Goal: Task Accomplishment & Management: Manage account settings

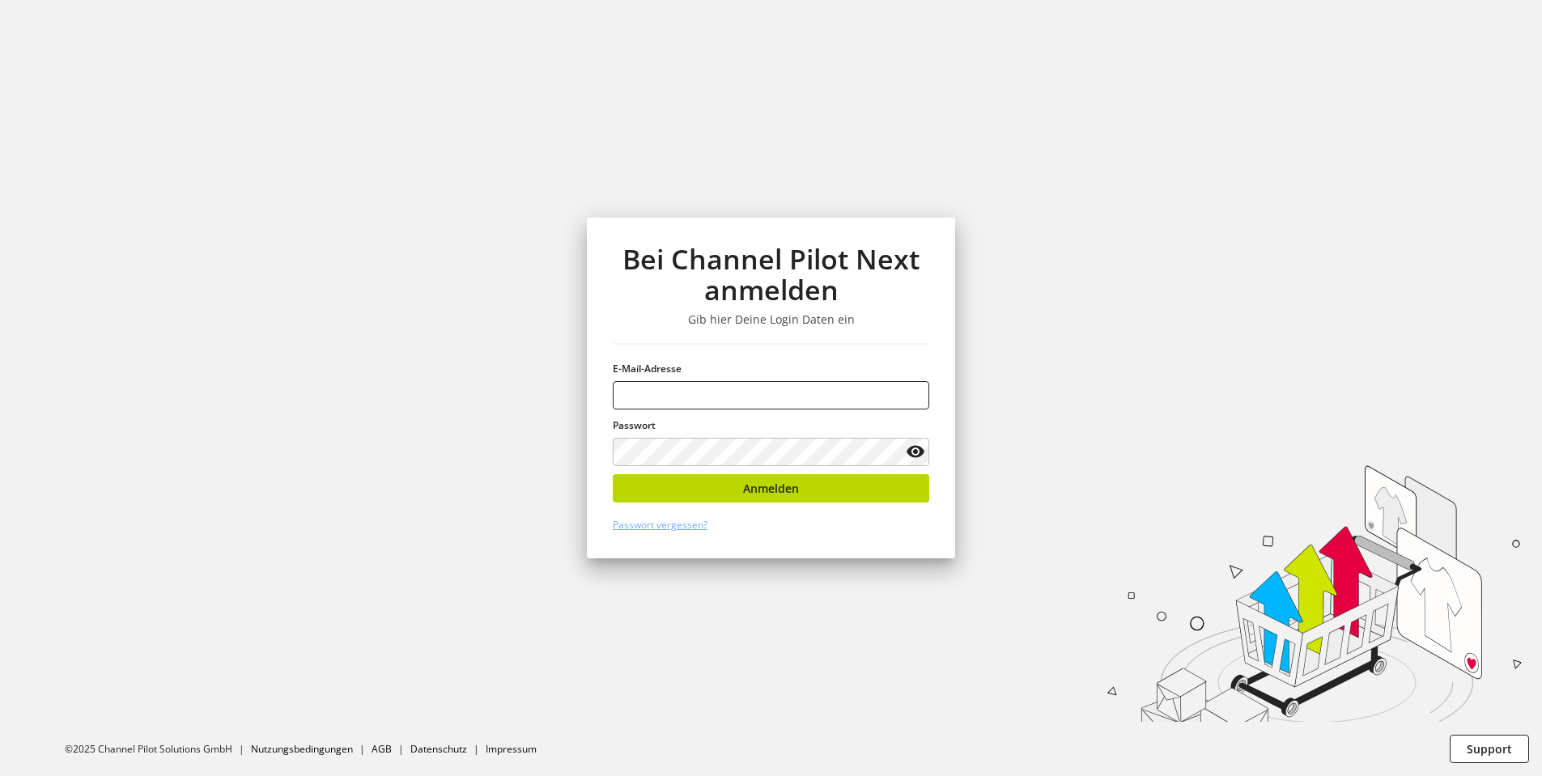
type input "**********"
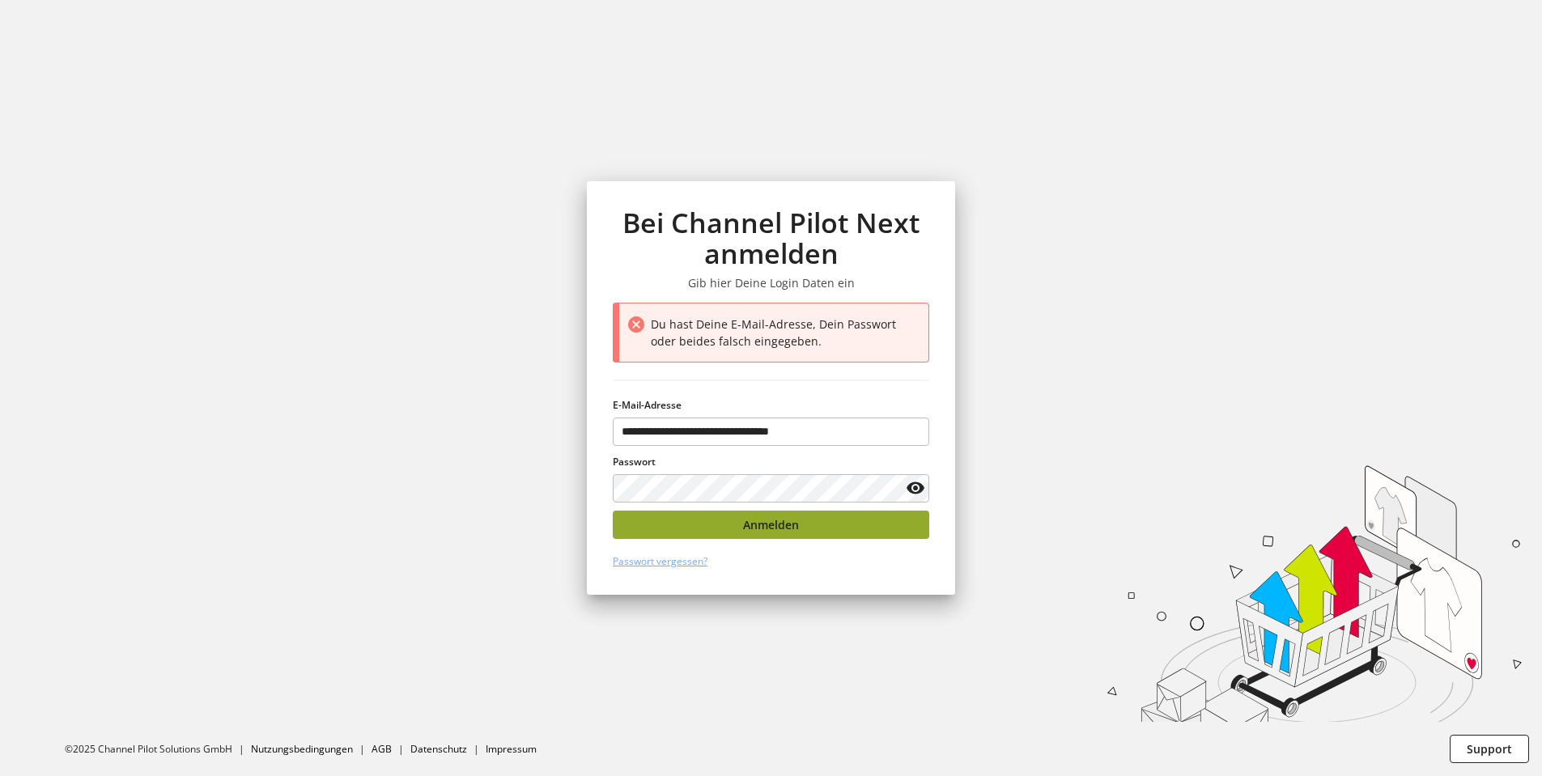
click at [779, 517] on span "Anmelden" at bounding box center [771, 524] width 56 height 17
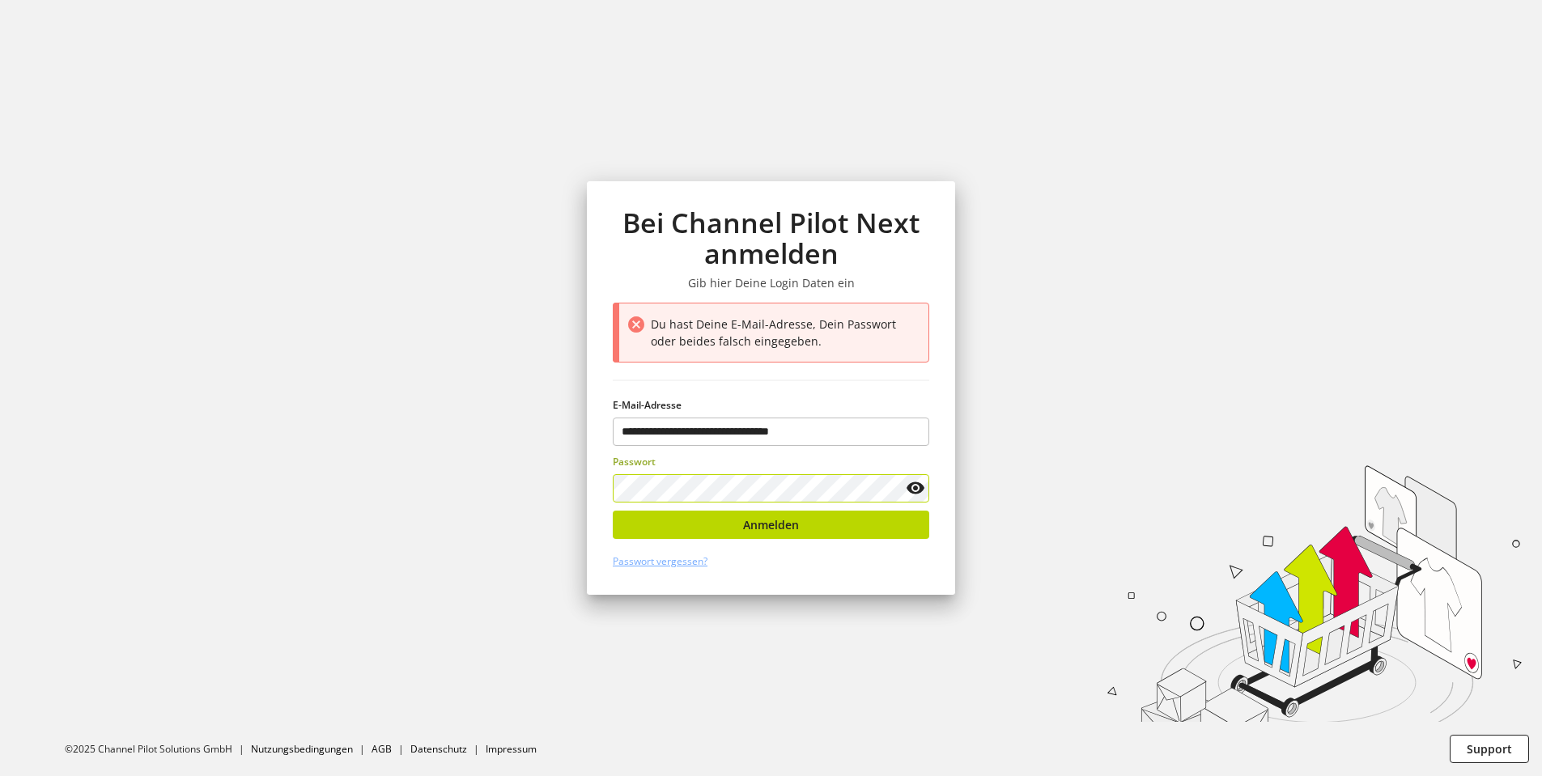
click at [888, 490] on keeper-lock "Open Keeper Popup" at bounding box center [890, 487] width 19 height 19
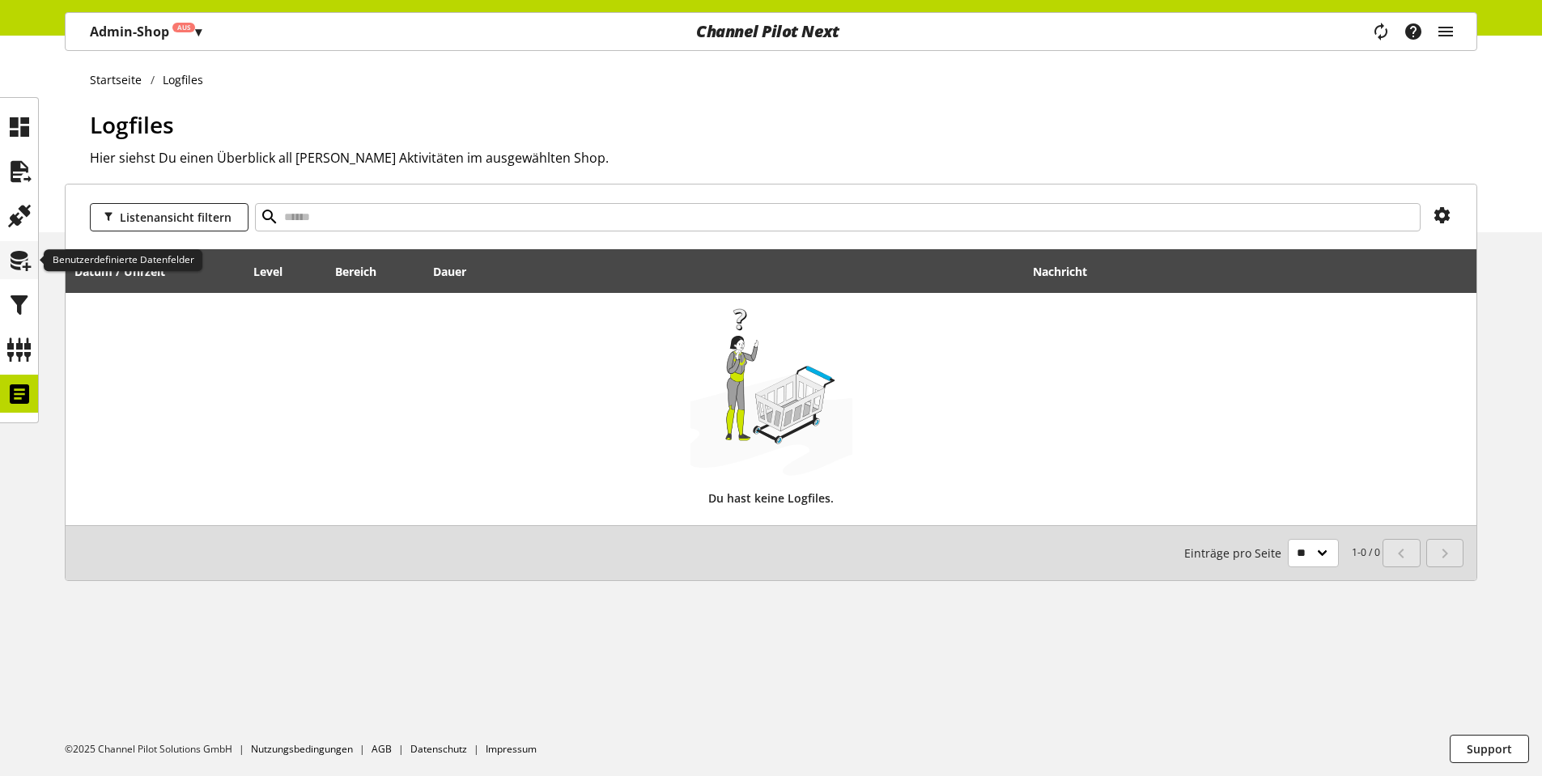
click at [20, 257] on icon at bounding box center [19, 260] width 26 height 32
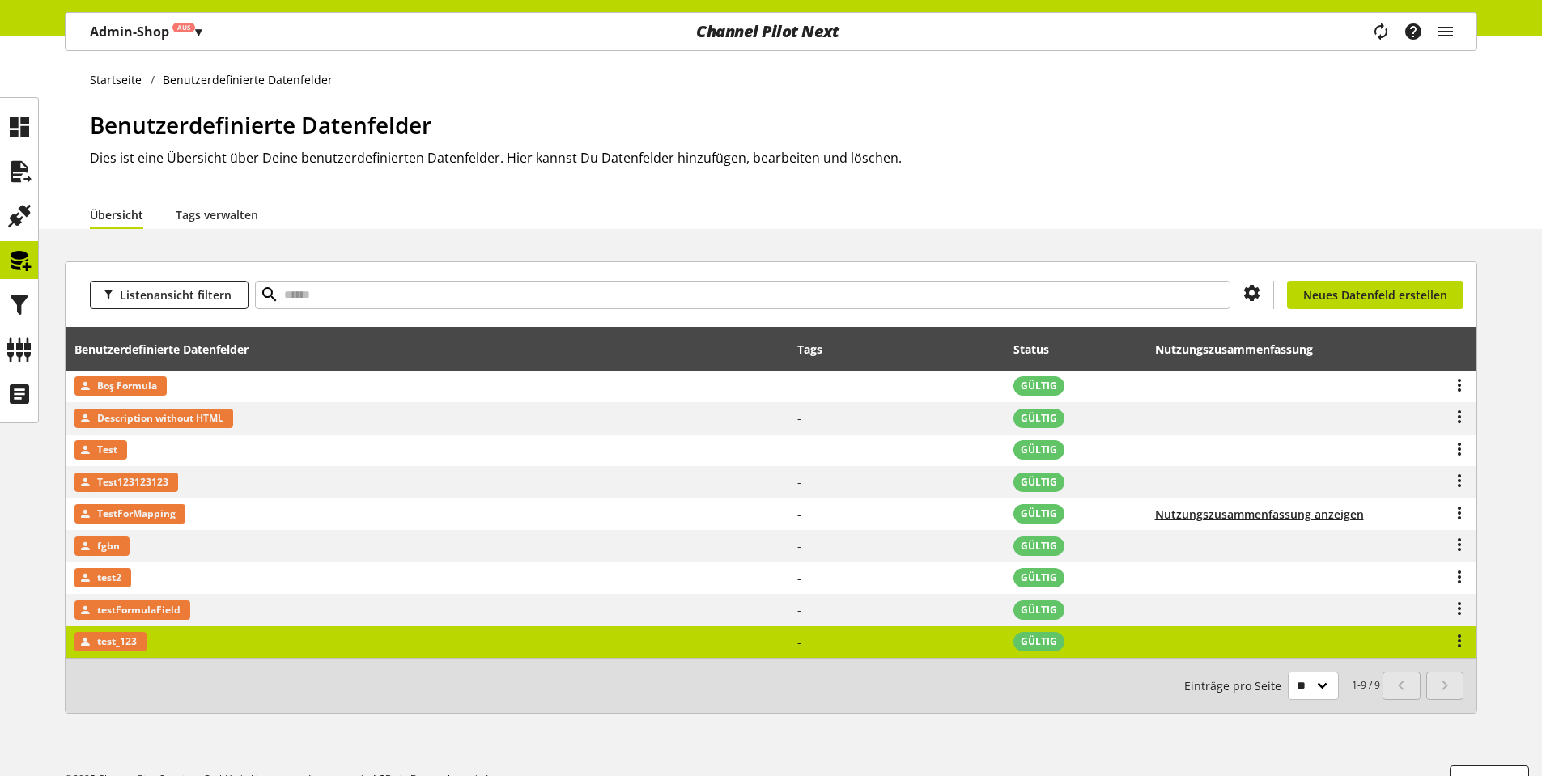
click at [121, 645] on span "test_123" at bounding box center [117, 641] width 40 height 19
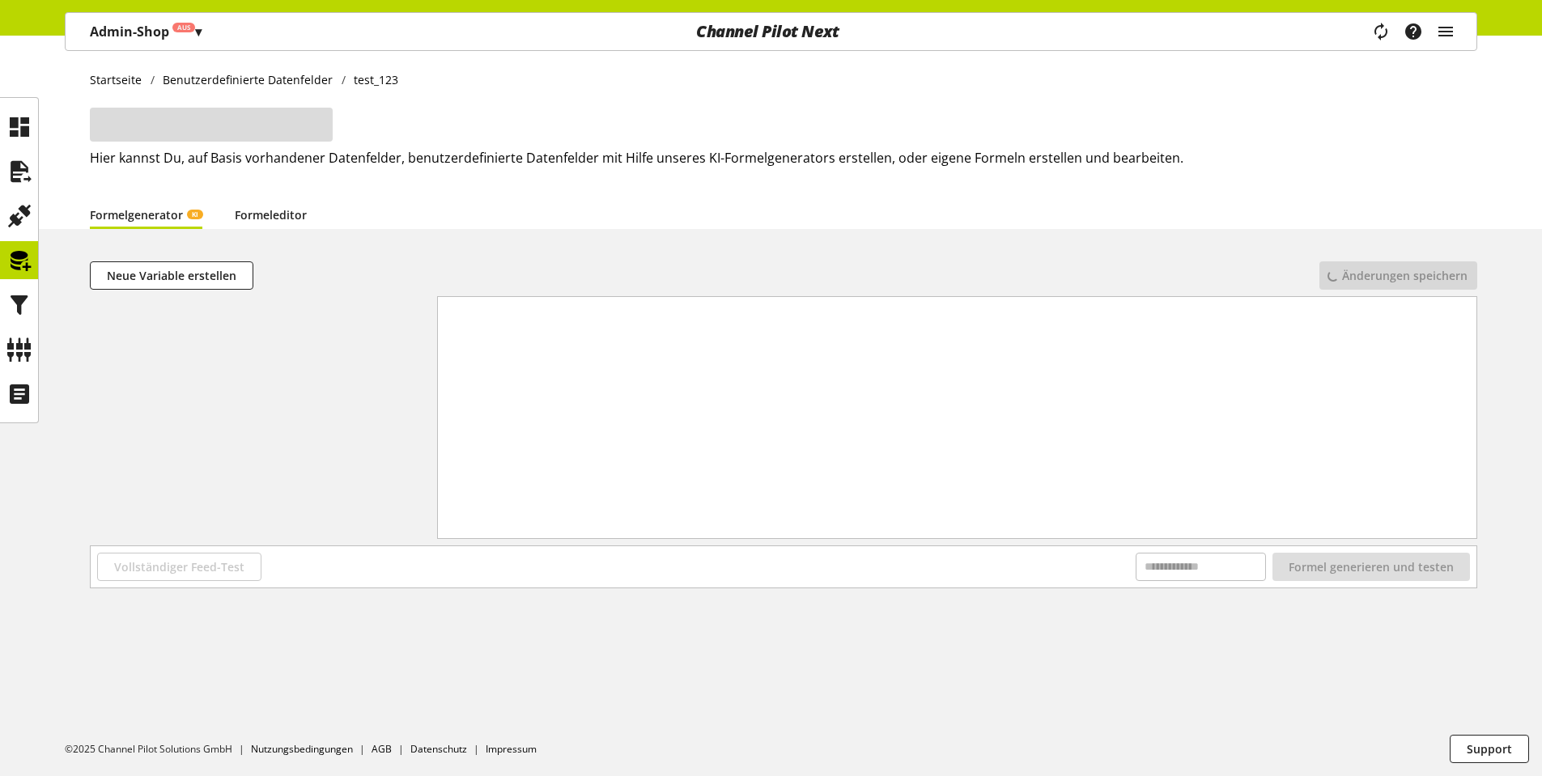
click at [280, 219] on link "Formeleditor" at bounding box center [271, 214] width 72 height 17
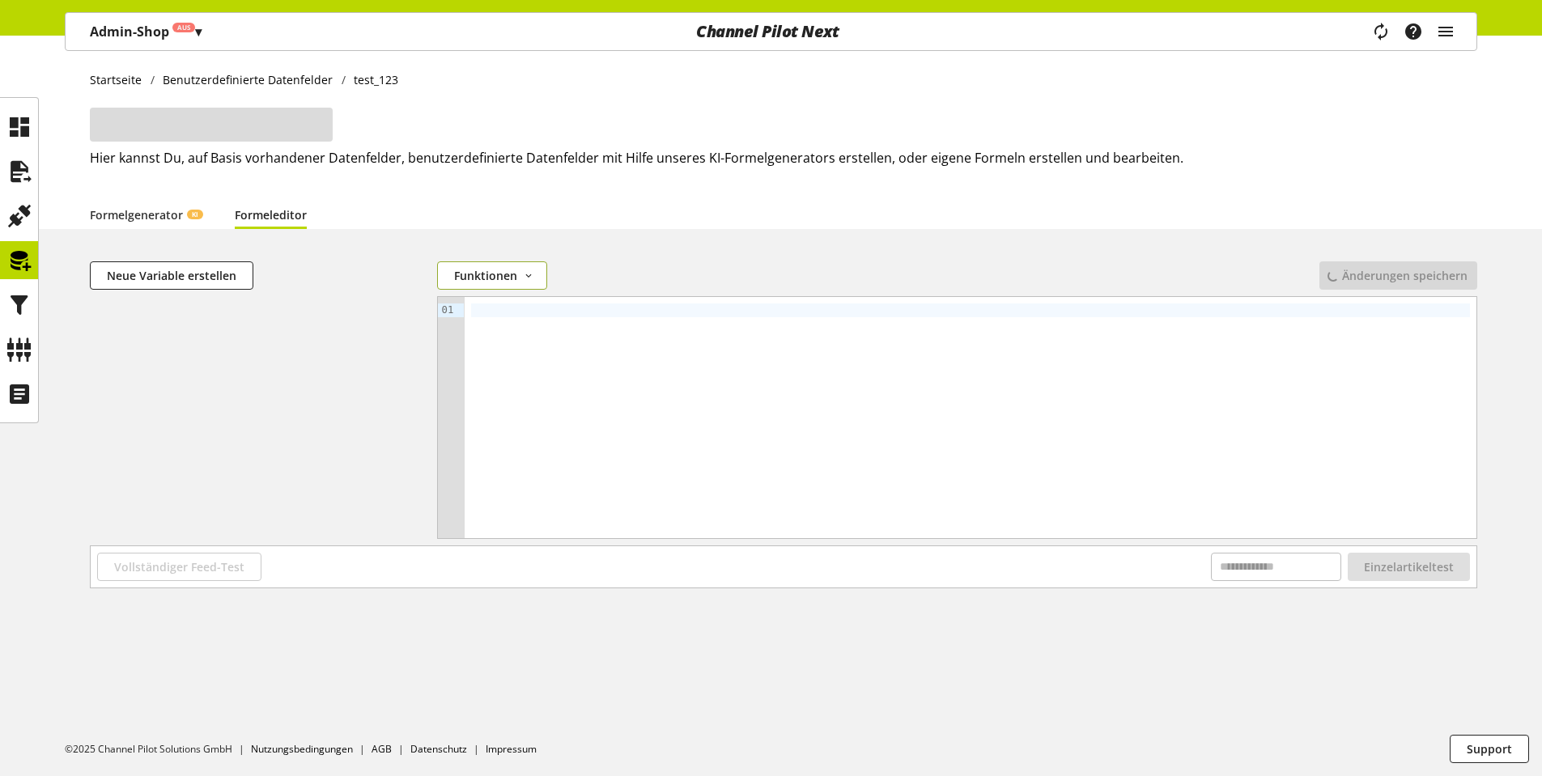
click at [532, 286] on button "Funktionen" at bounding box center [492, 275] width 110 height 28
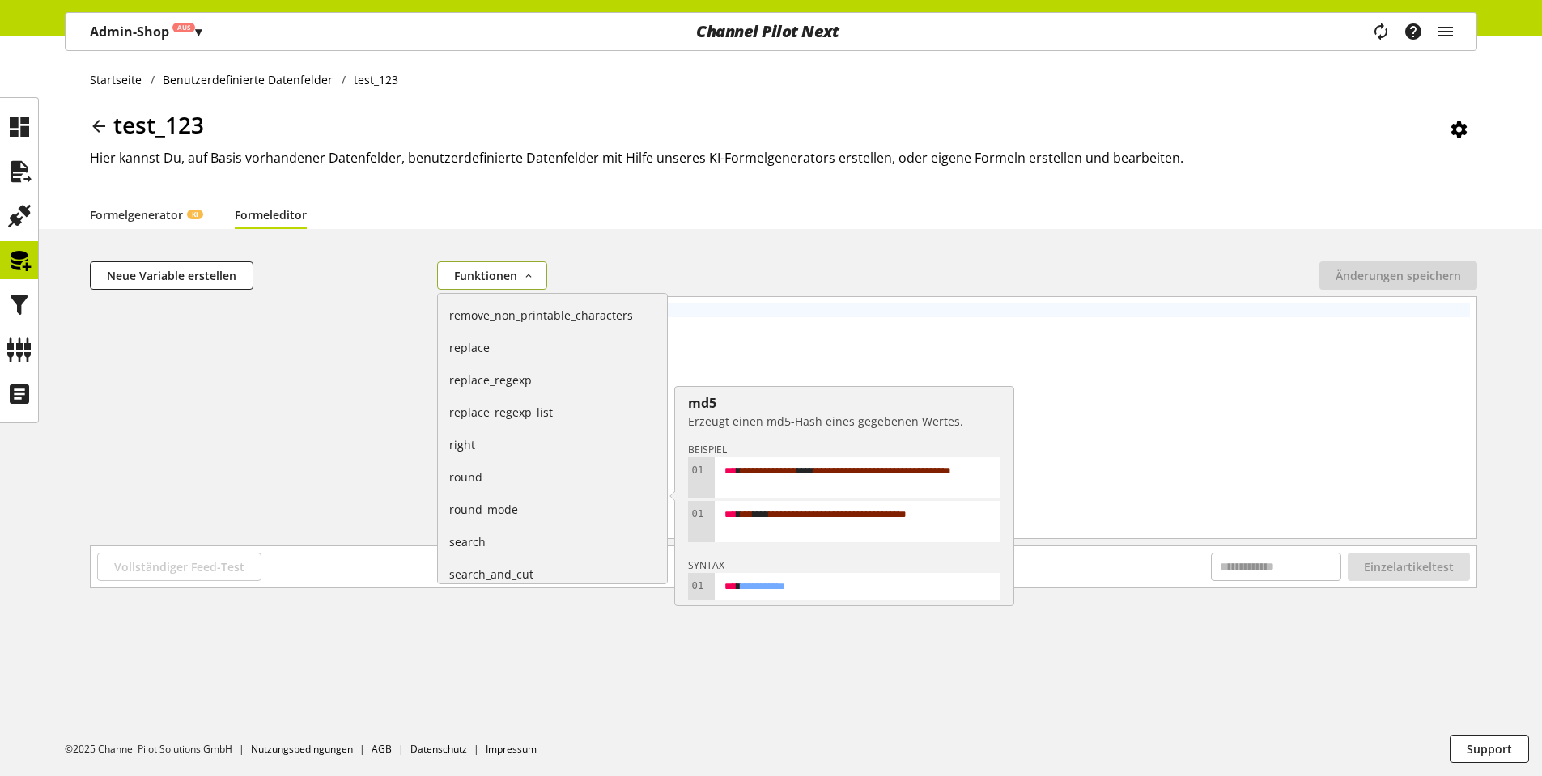
scroll to position [1349, 0]
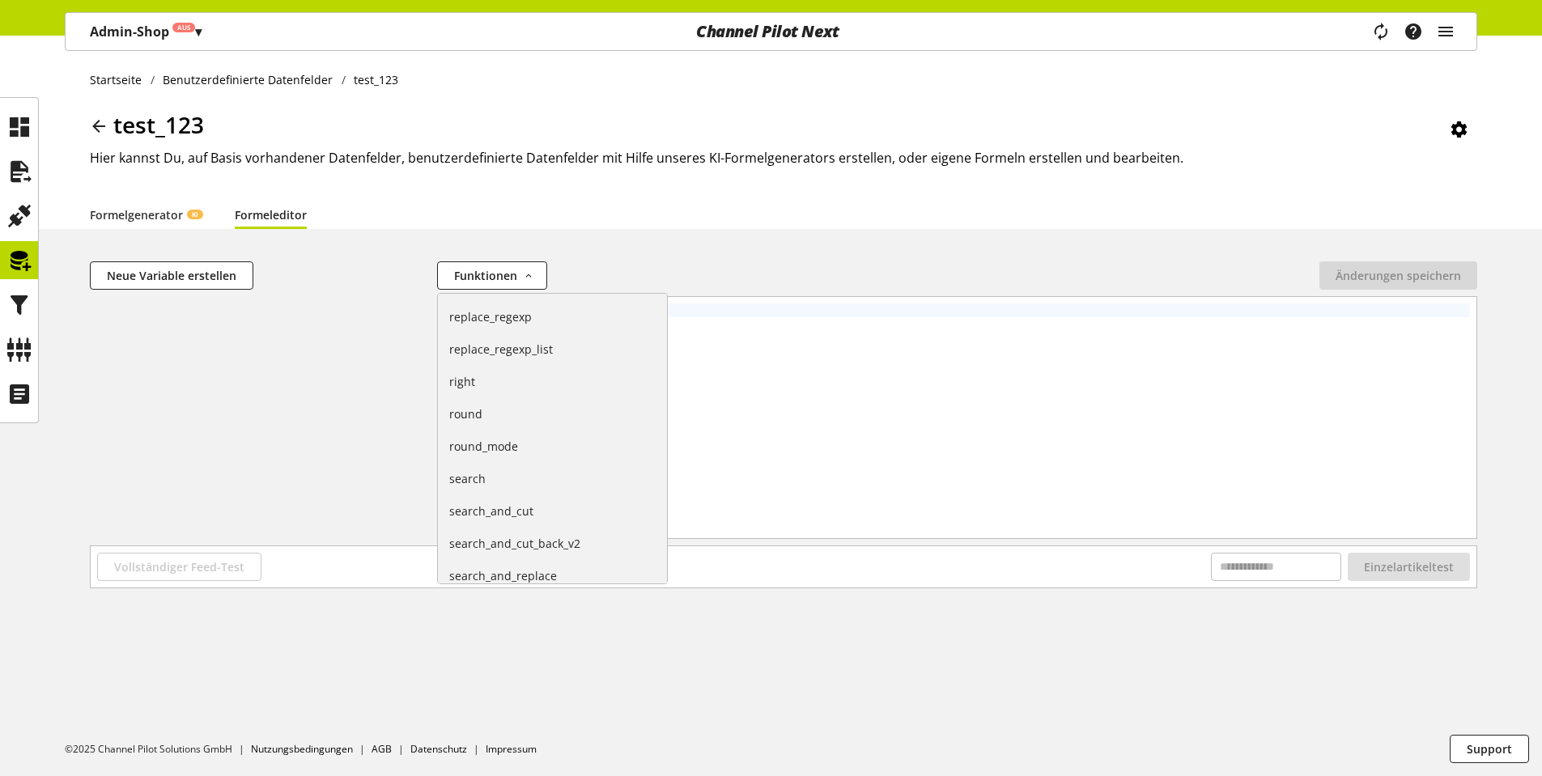
click at [1131, 361] on div at bounding box center [971, 417] width 1012 height 241
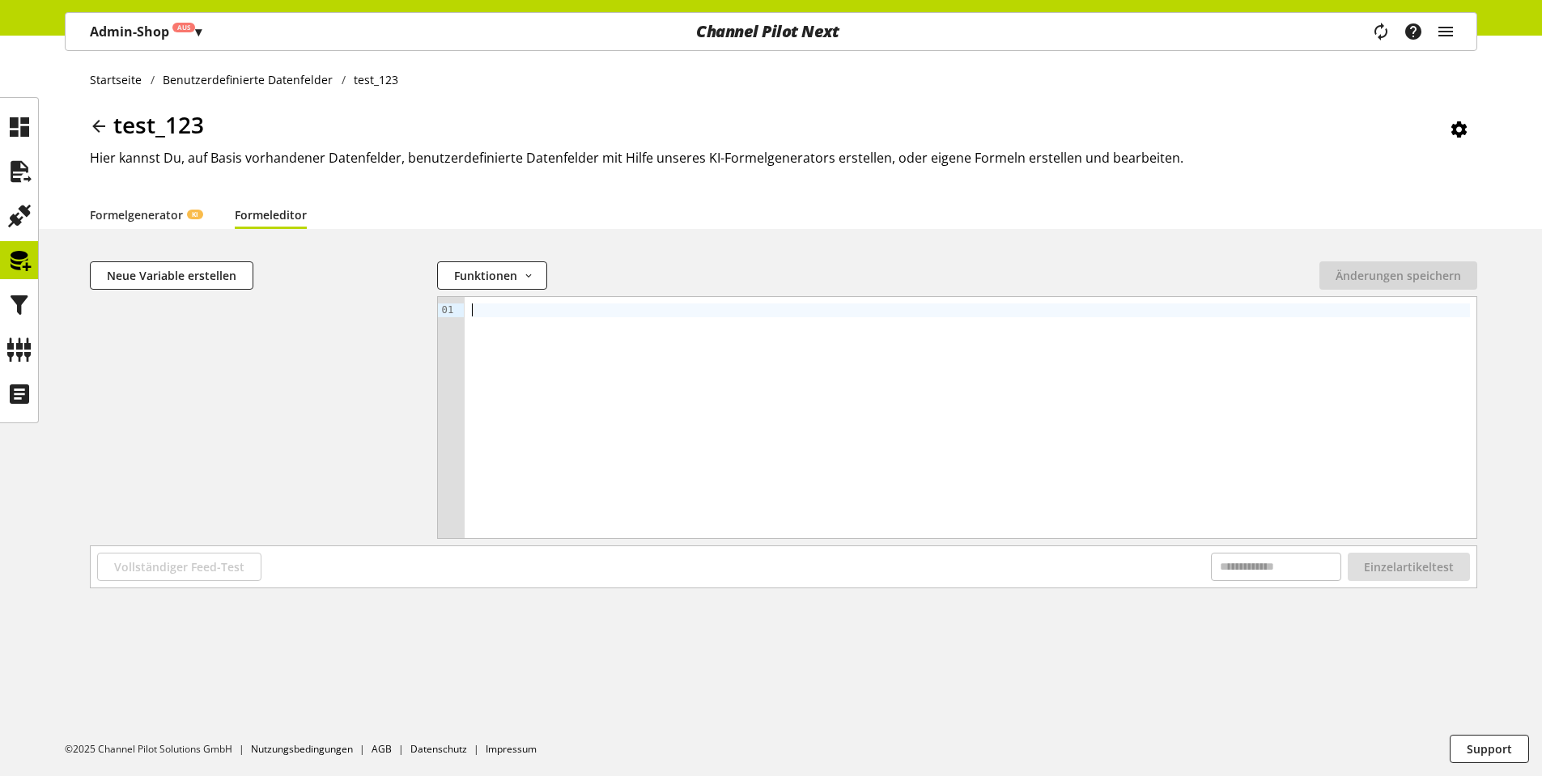
click at [678, 307] on div at bounding box center [970, 310] width 999 height 14
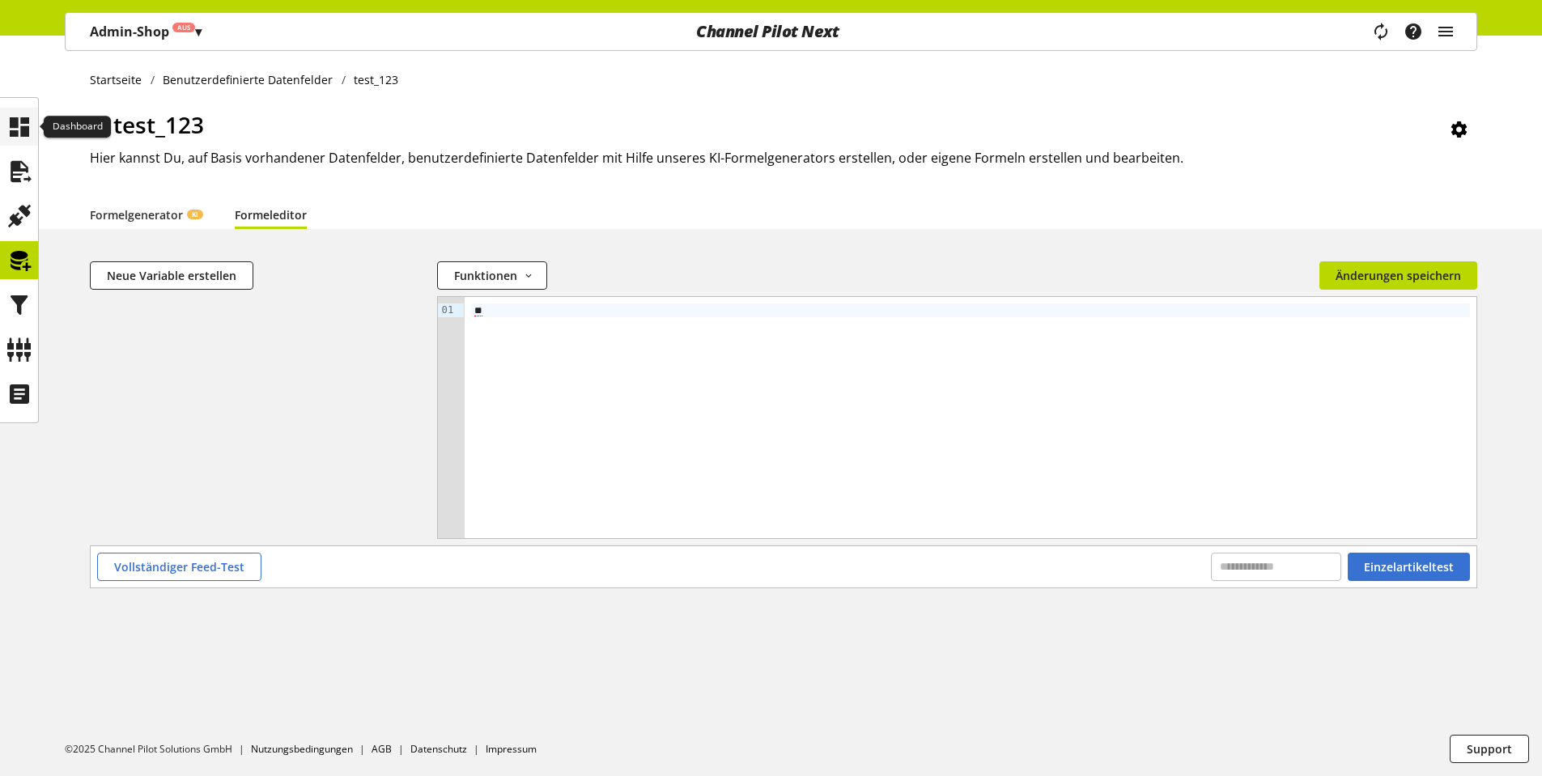
click at [21, 123] on icon at bounding box center [19, 127] width 26 height 32
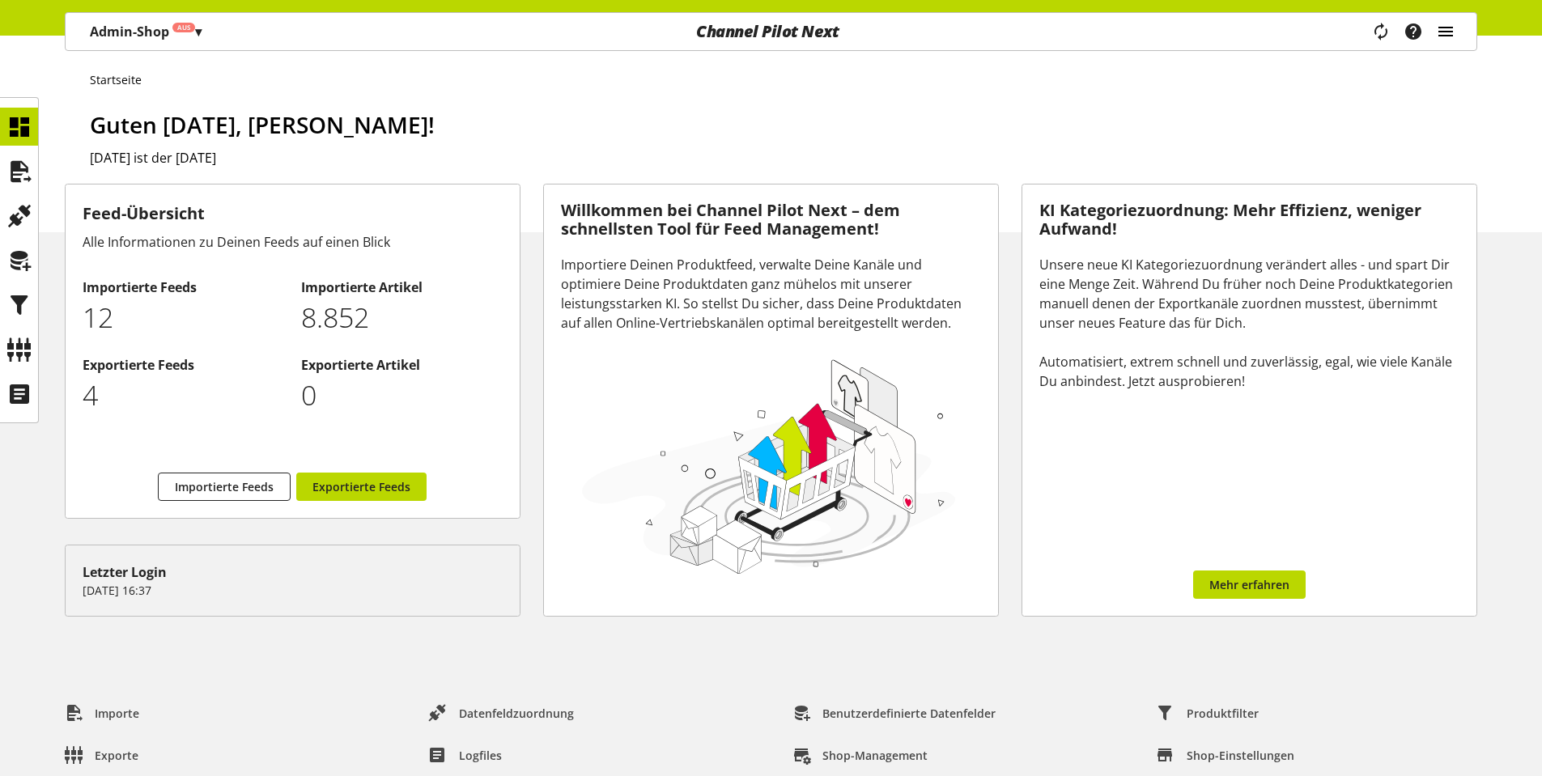
click at [1448, 31] on icon "main navigation" at bounding box center [1445, 31] width 19 height 29
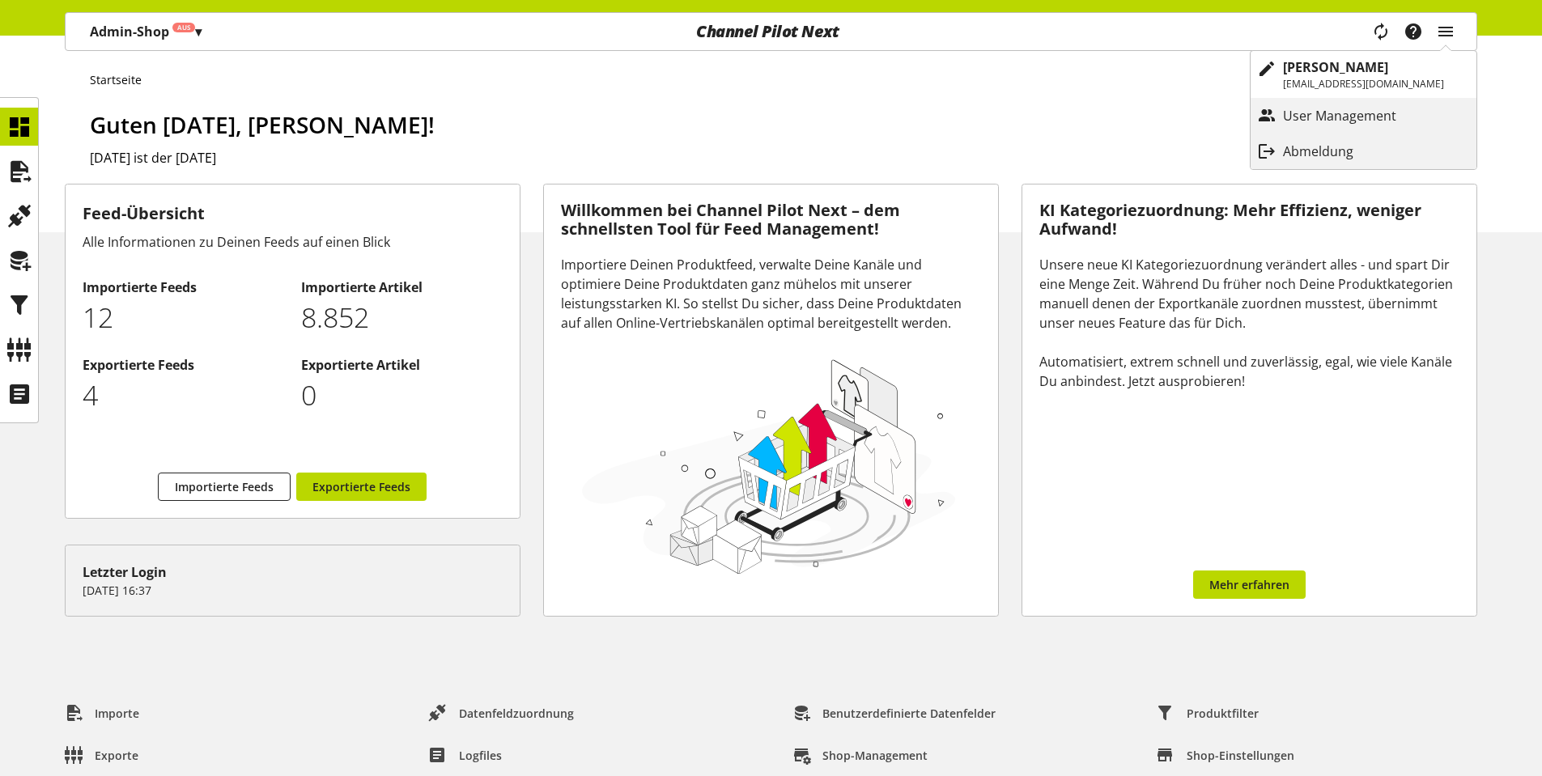
click at [1302, 151] on p "Abmeldung" at bounding box center [1334, 151] width 103 height 19
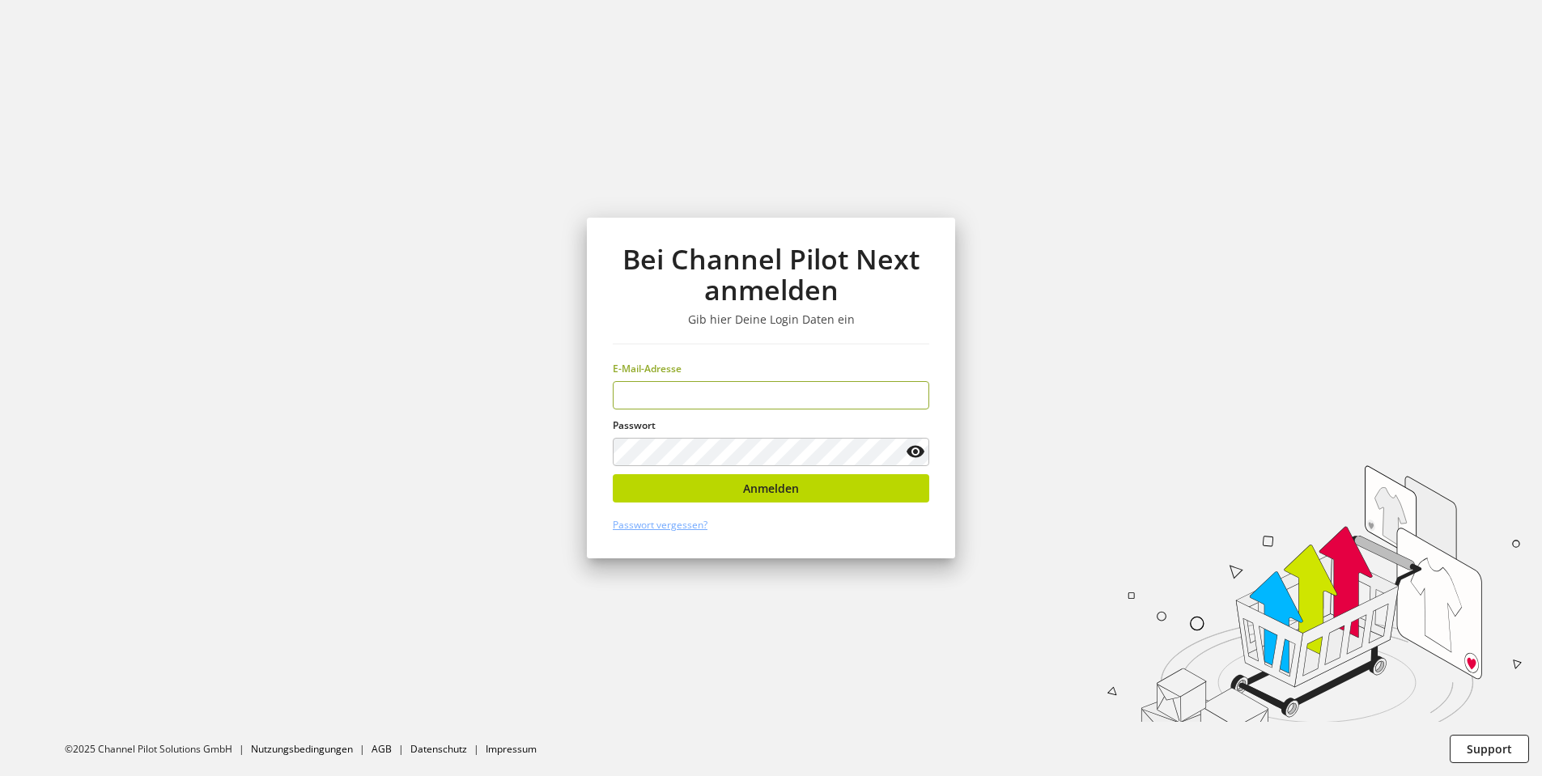
click at [894, 397] on input "email" at bounding box center [771, 395] width 316 height 28
click at [911, 395] on keeper-lock "Open Keeper Popup" at bounding box center [911, 395] width 19 height 19
type input "**********"
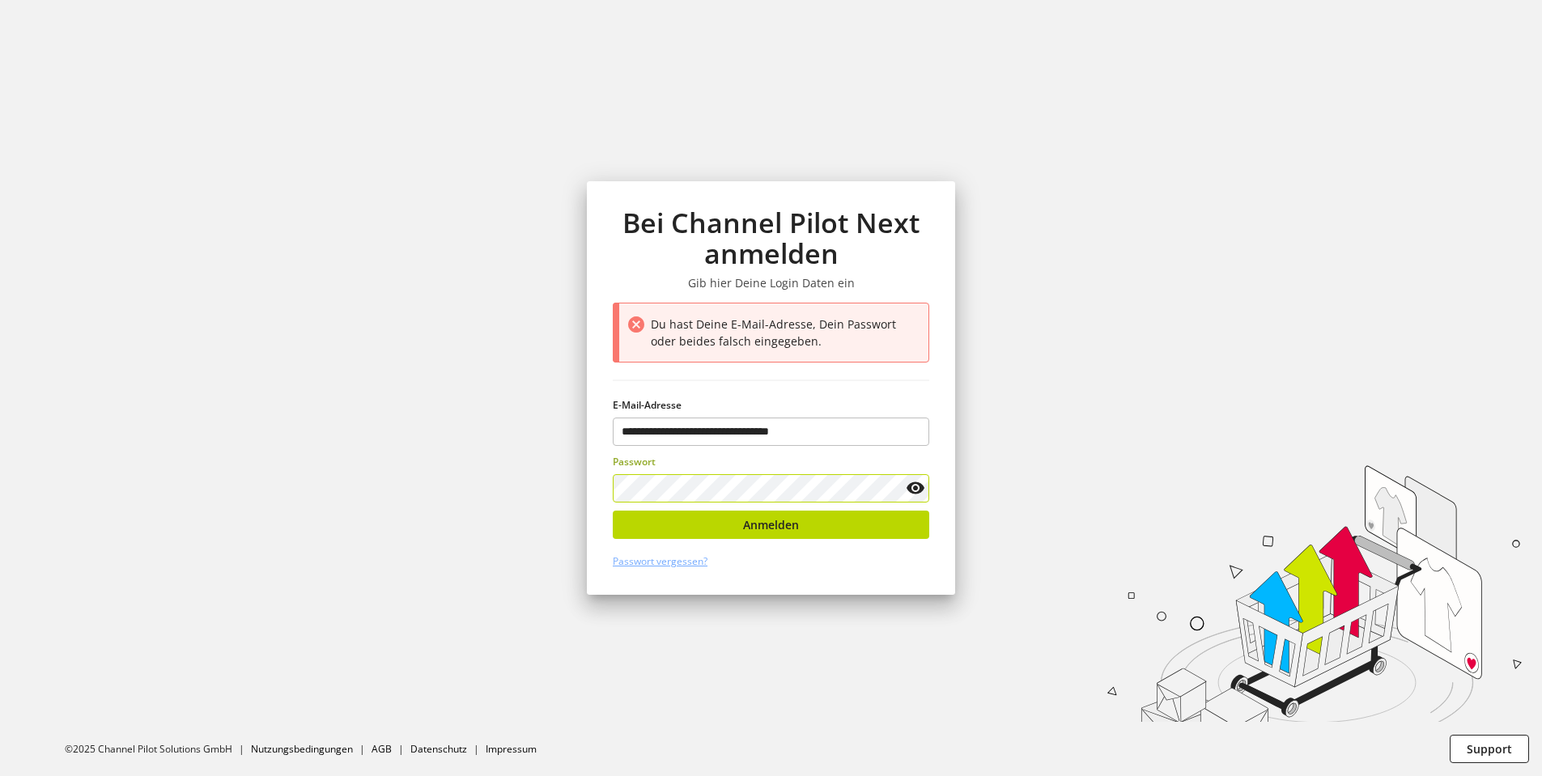
click at [893, 486] on keeper-lock "Open Keeper Popup" at bounding box center [890, 487] width 19 height 19
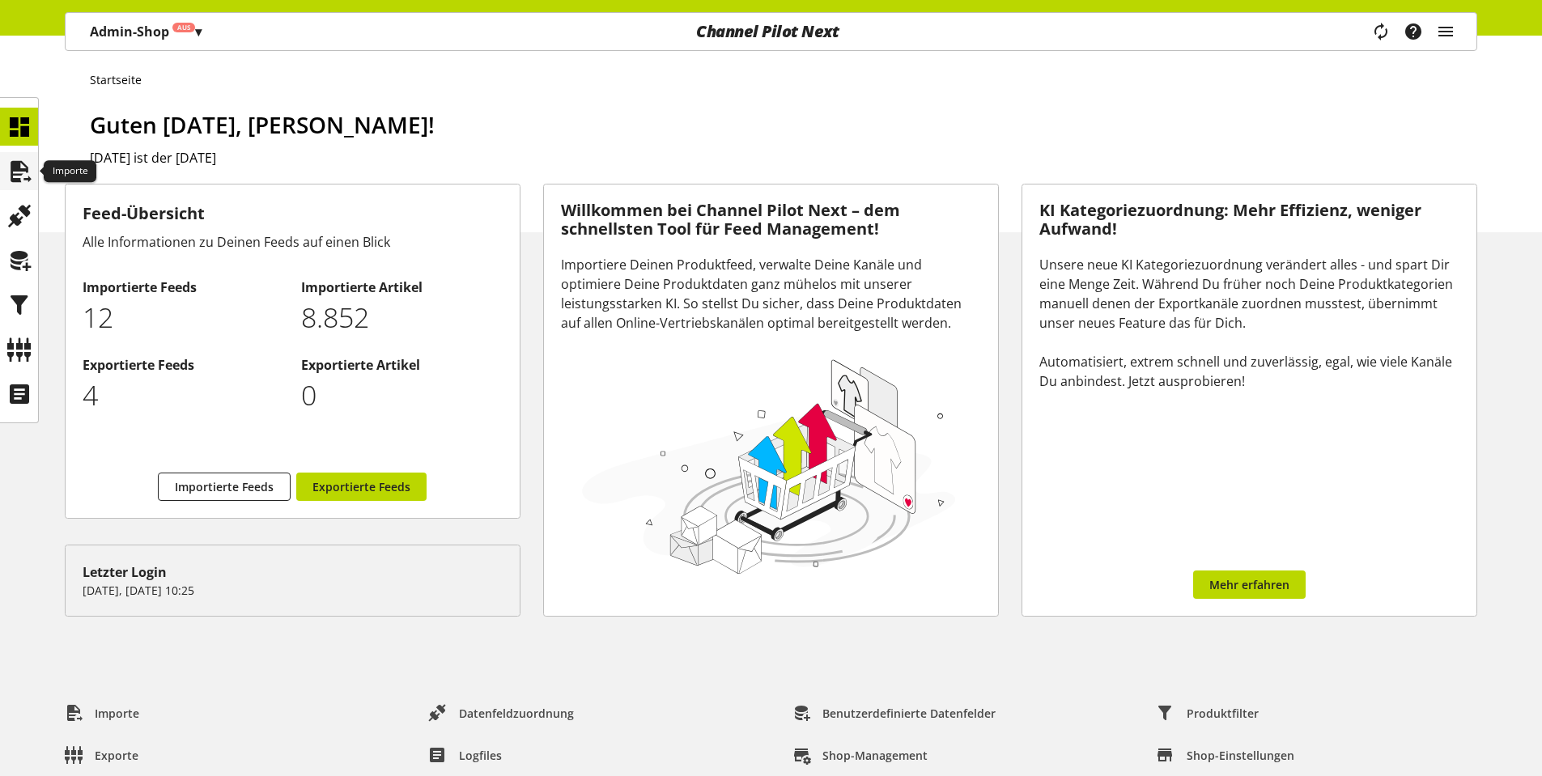
click at [19, 176] on icon at bounding box center [19, 171] width 26 height 32
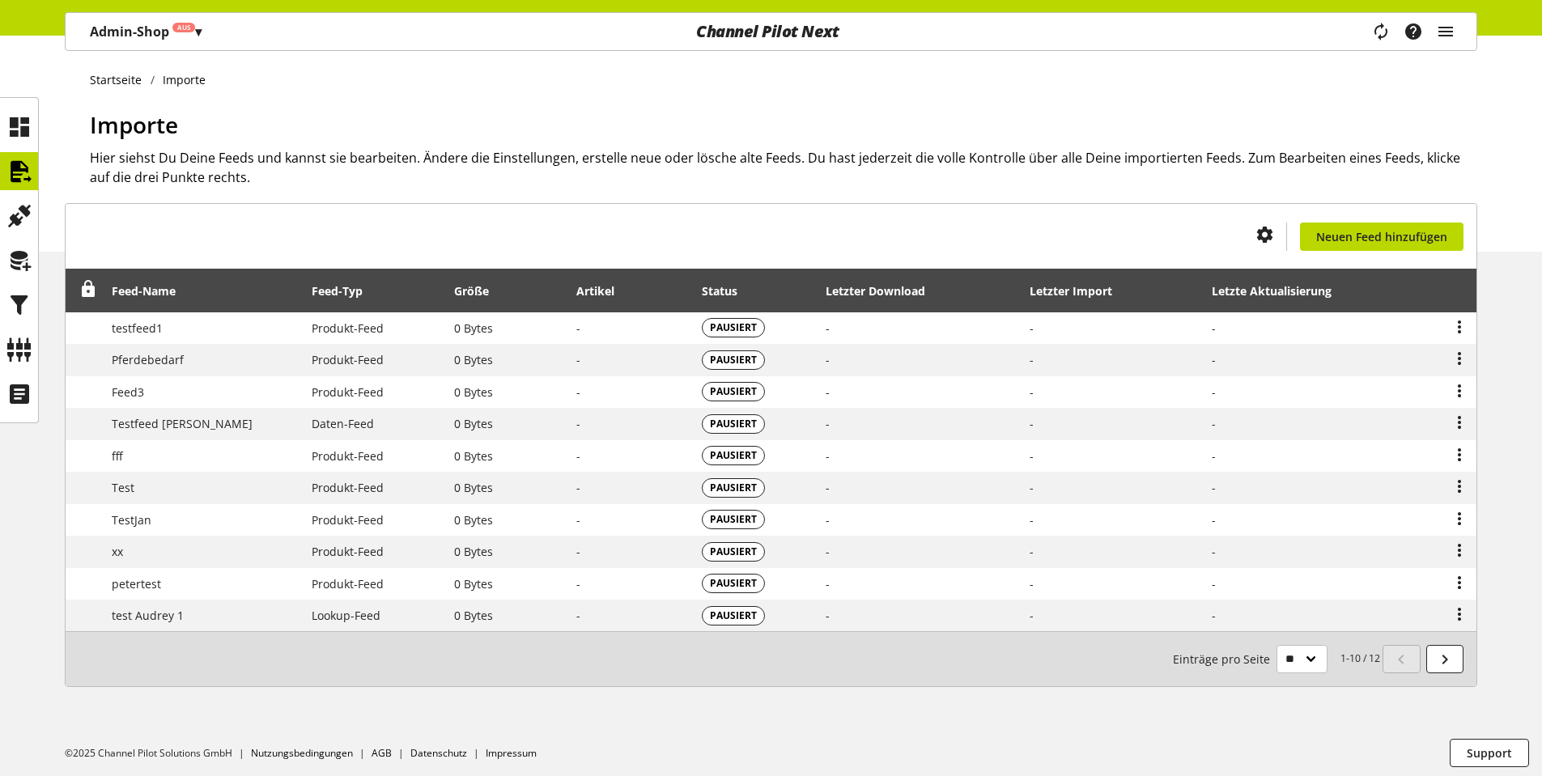
click at [196, 31] on span "▾" at bounding box center [198, 32] width 6 height 18
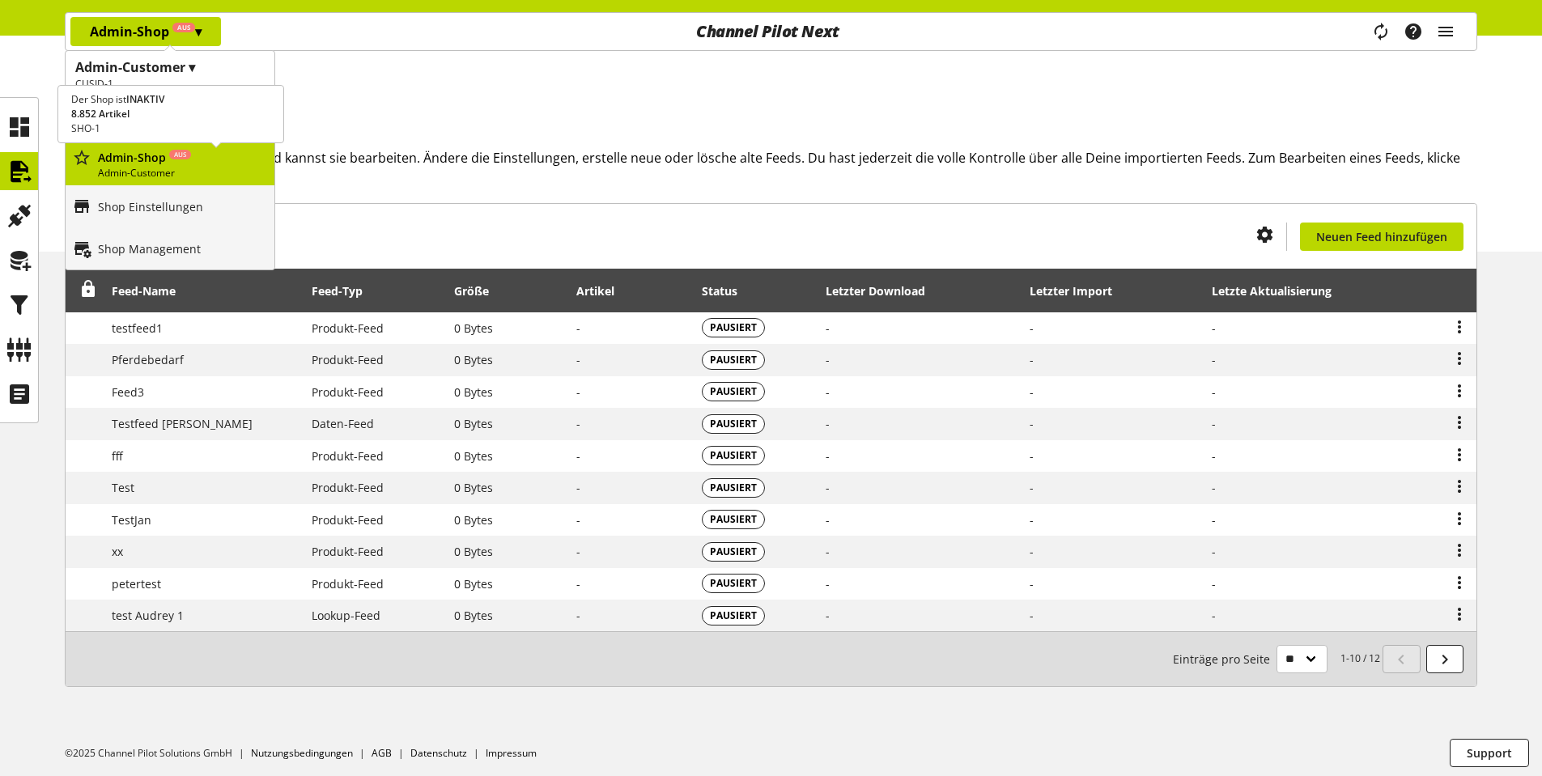
click at [128, 159] on p "Admin-Shop Aus" at bounding box center [183, 157] width 170 height 17
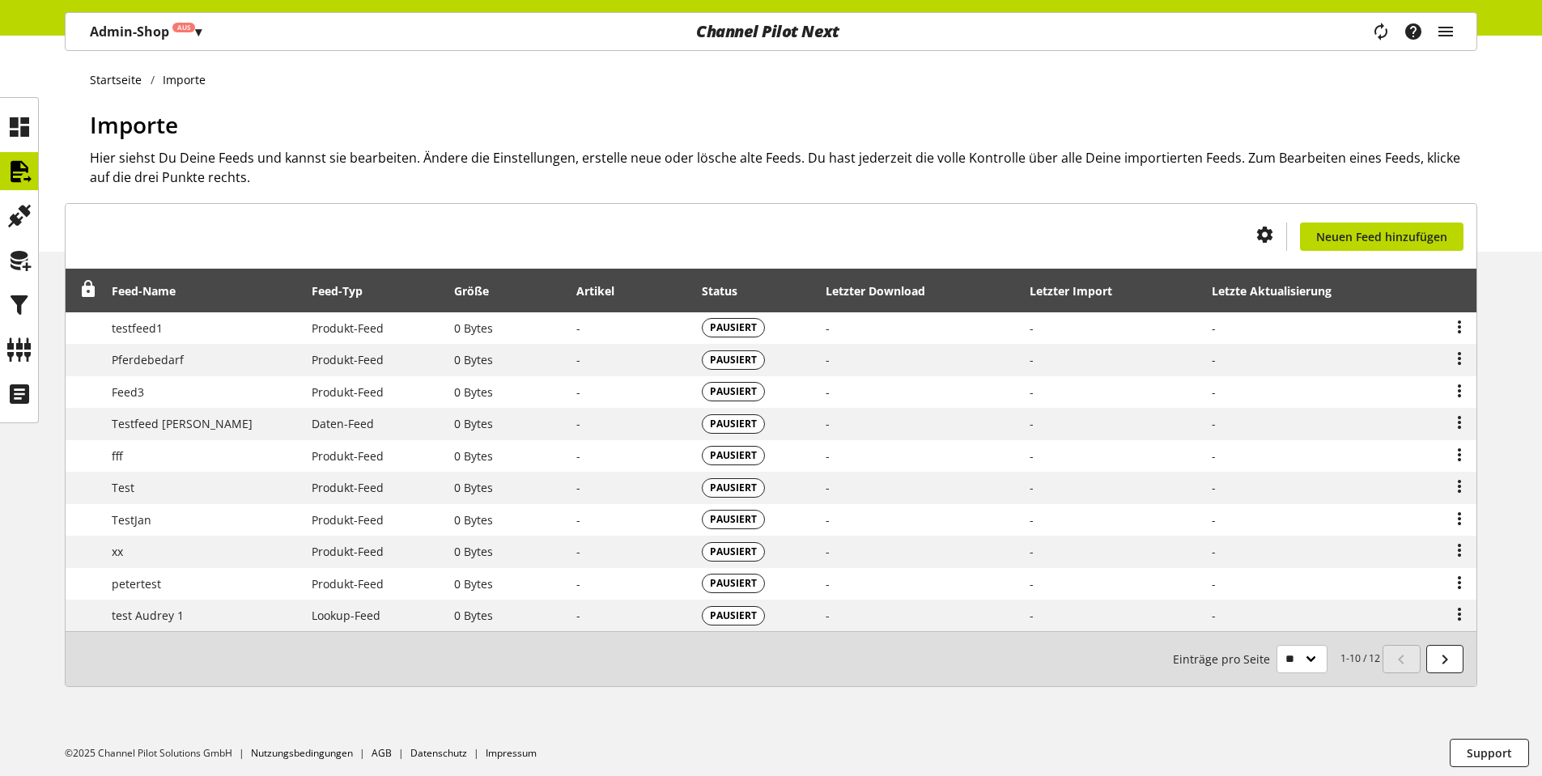
click at [174, 28] on span "Aus" at bounding box center [183, 28] width 23 height 10
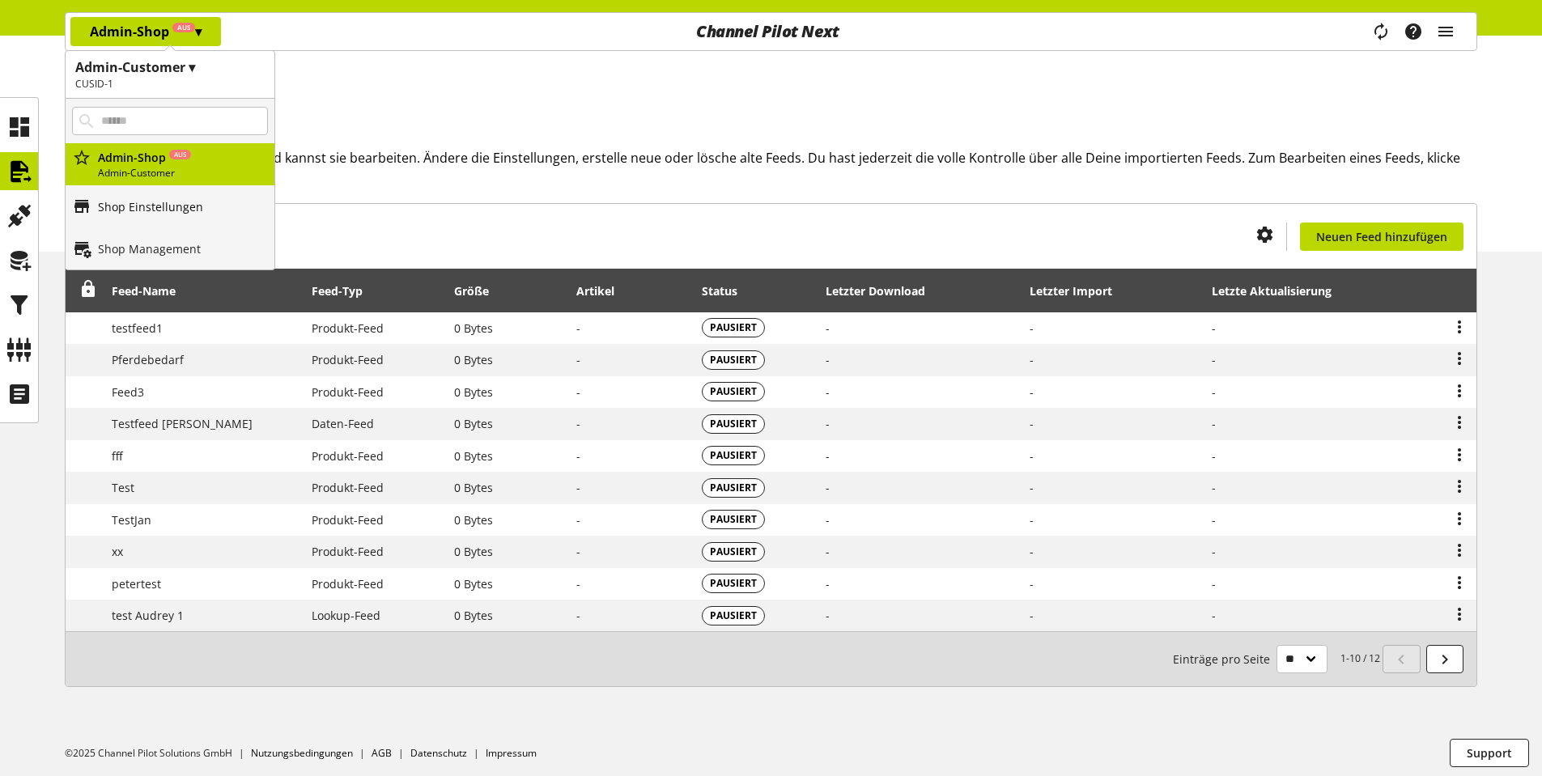
click at [131, 214] on p "Shop Einstellungen" at bounding box center [150, 206] width 105 height 17
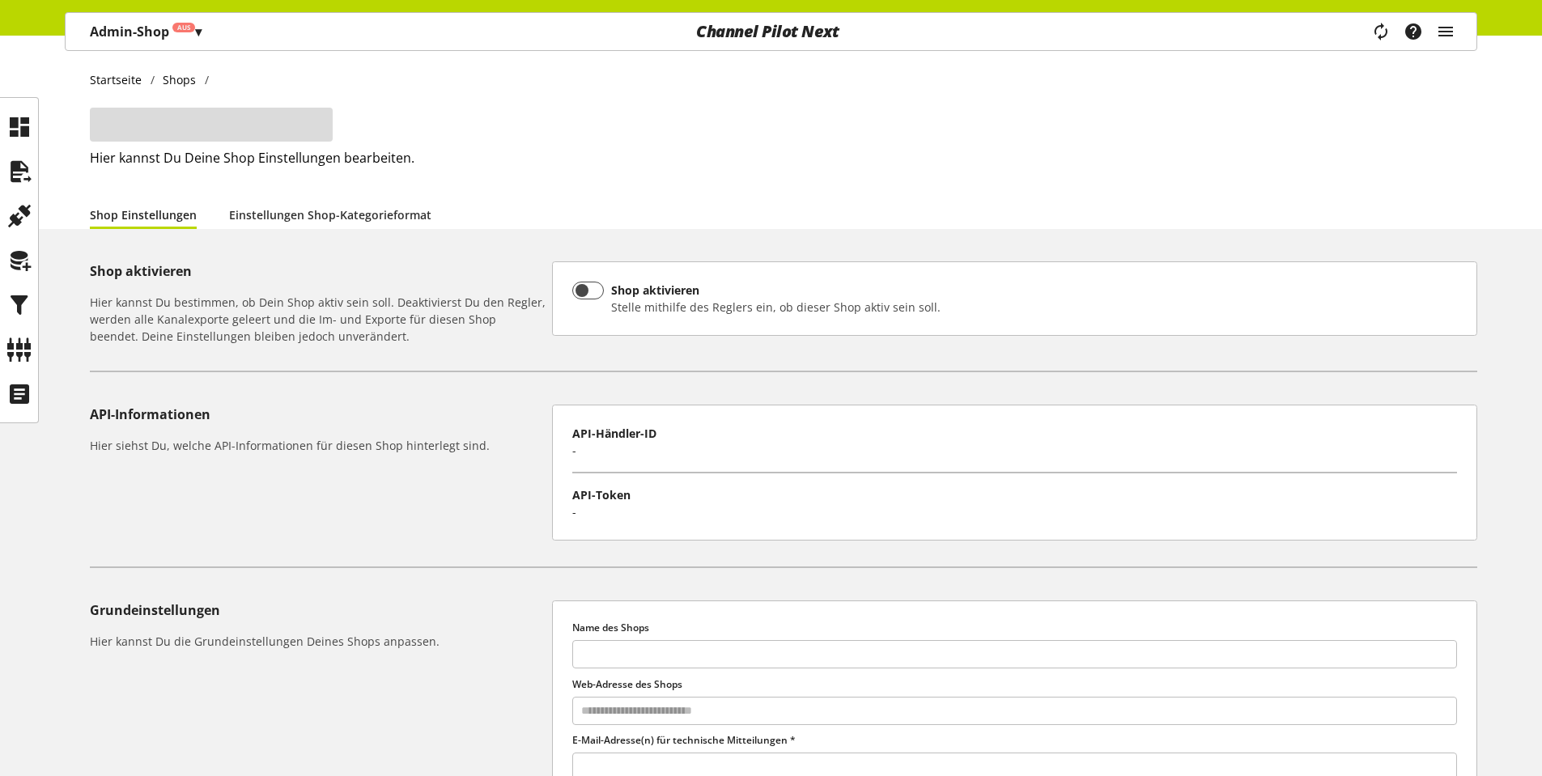
type input "**********"
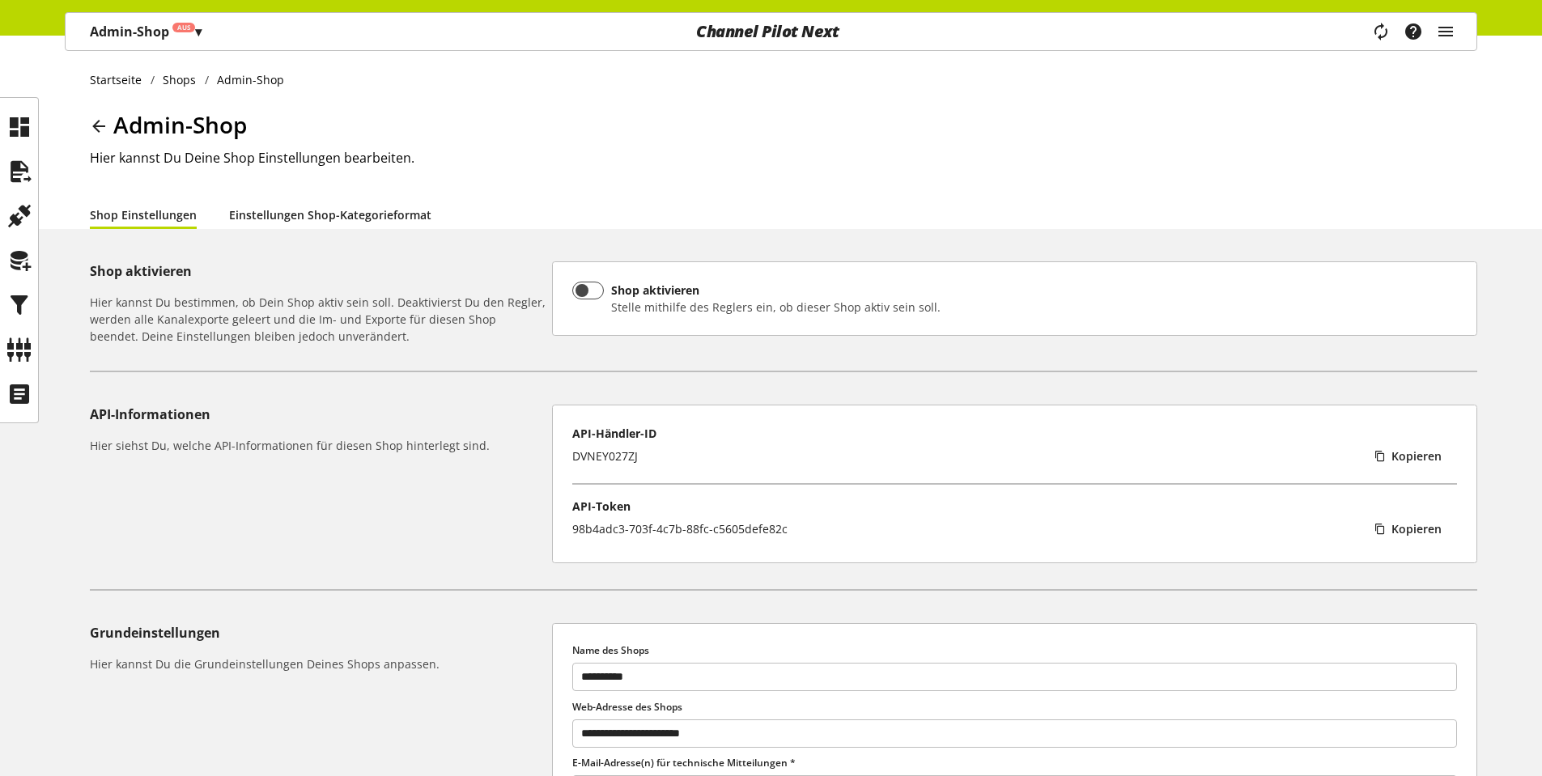
click at [314, 210] on link "Einstellungen Shop-Kategorieformat" at bounding box center [330, 214] width 202 height 17
select select "*"
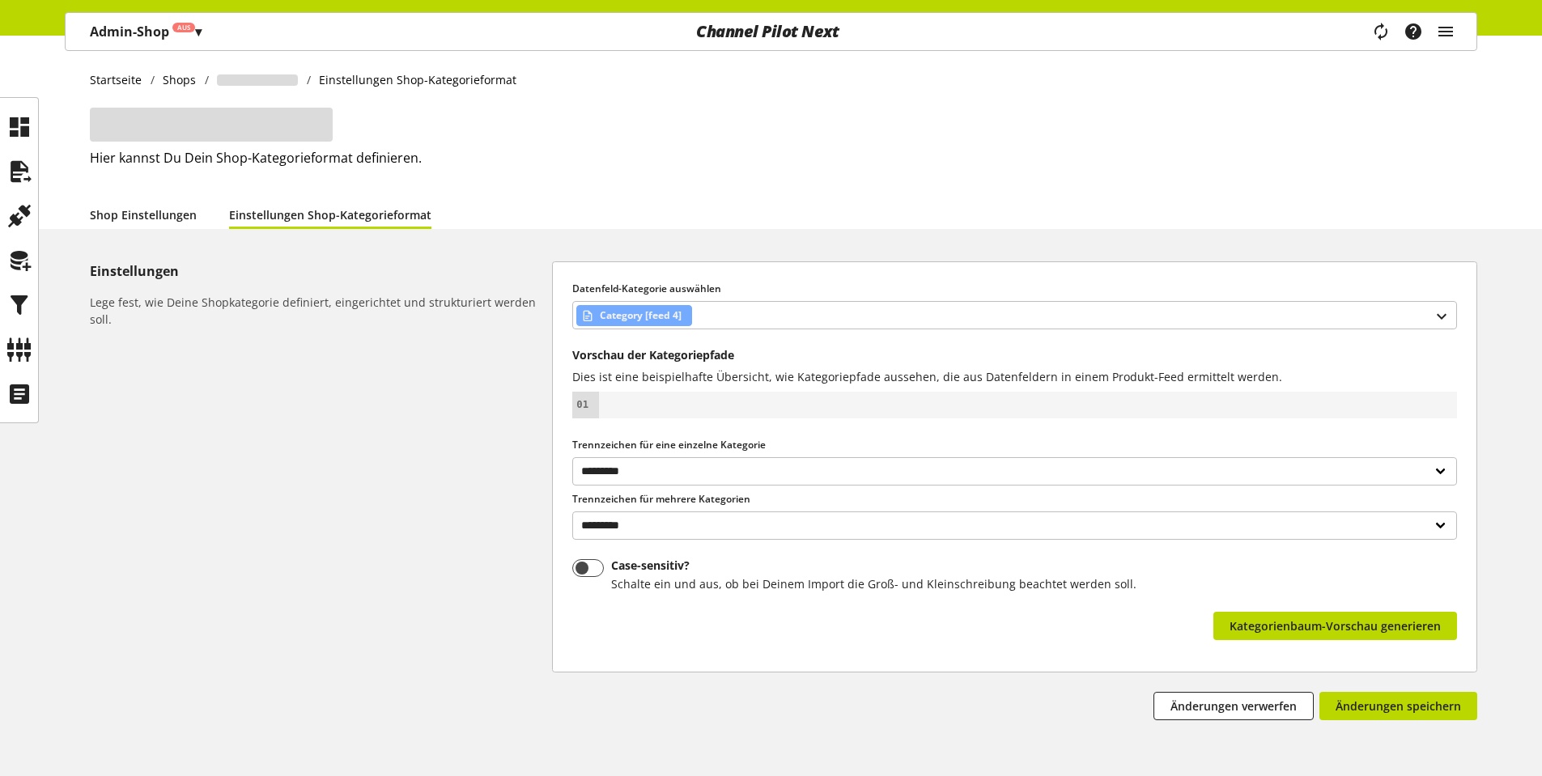
click at [139, 216] on link "Shop Einstellungen" at bounding box center [143, 214] width 107 height 17
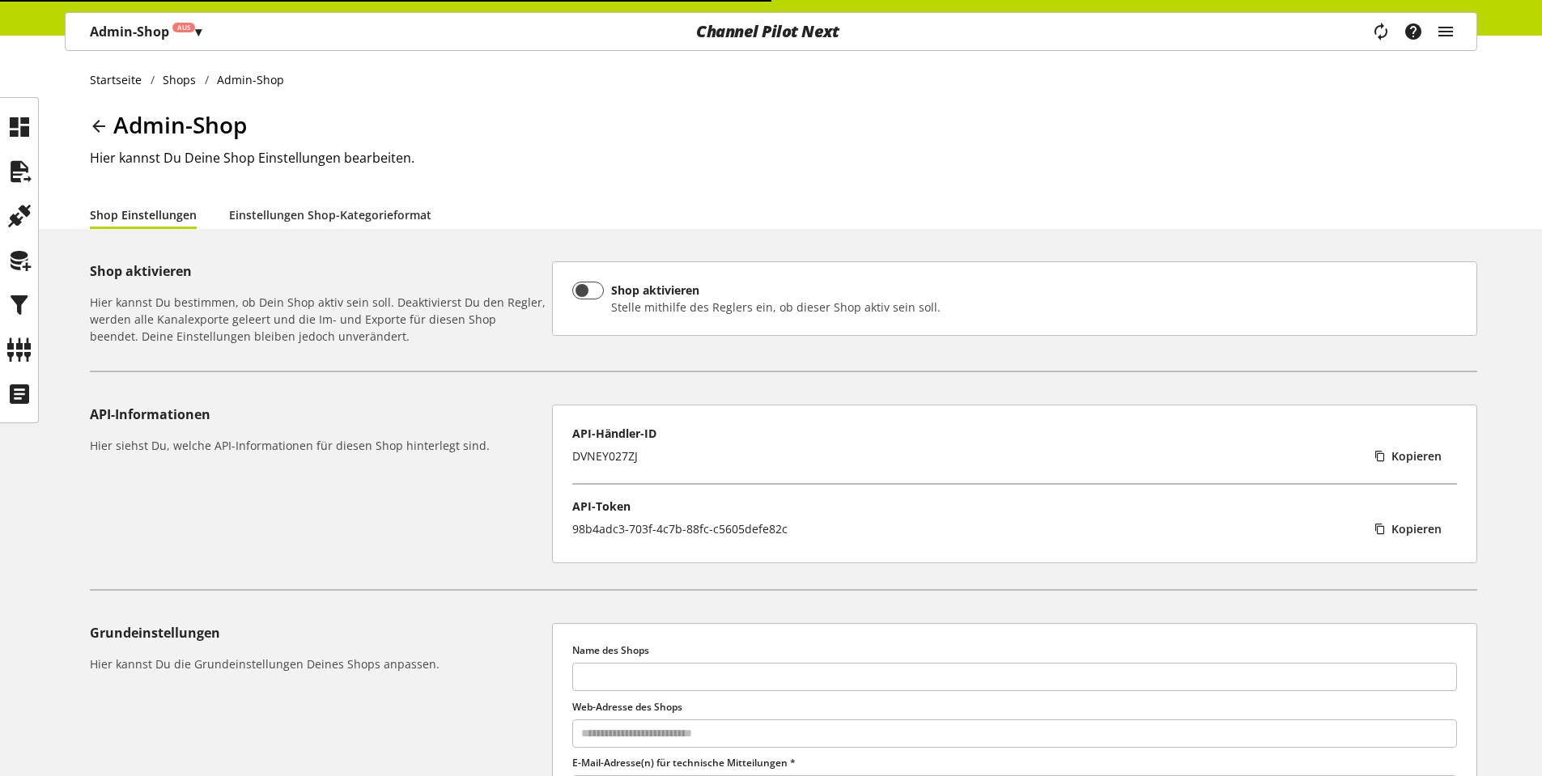
type input "**********"
click at [1460, 31] on div "Task-Manager Hilfe-Center [PERSON_NAME] [EMAIL_ADDRESS][DOMAIN_NAME] User Manag…" at bounding box center [1419, 31] width 114 height 37
click at [1445, 31] on icon "main navigation" at bounding box center [1445, 31] width 19 height 29
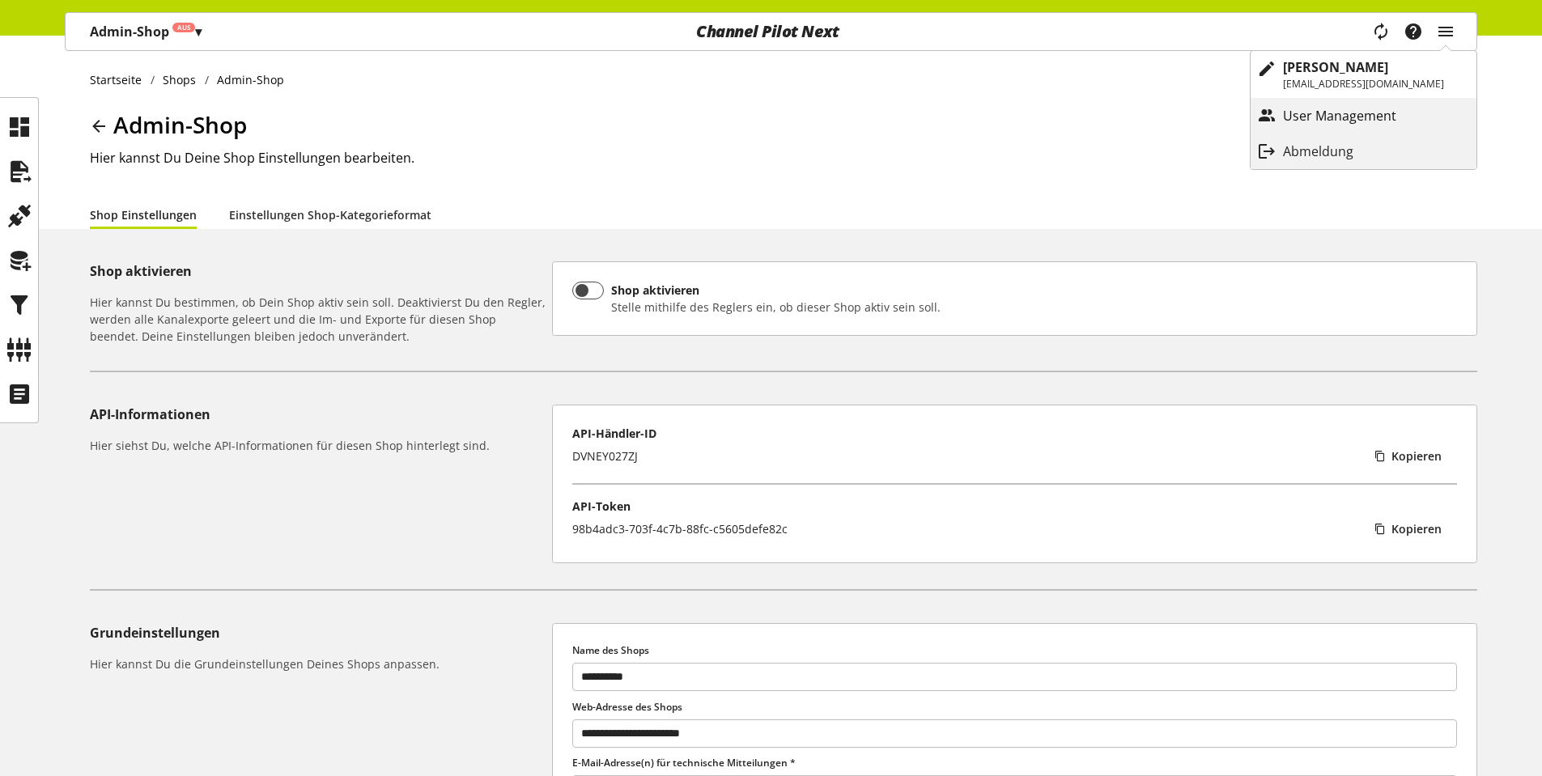
click at [1303, 115] on p "User Management" at bounding box center [1356, 115] width 146 height 19
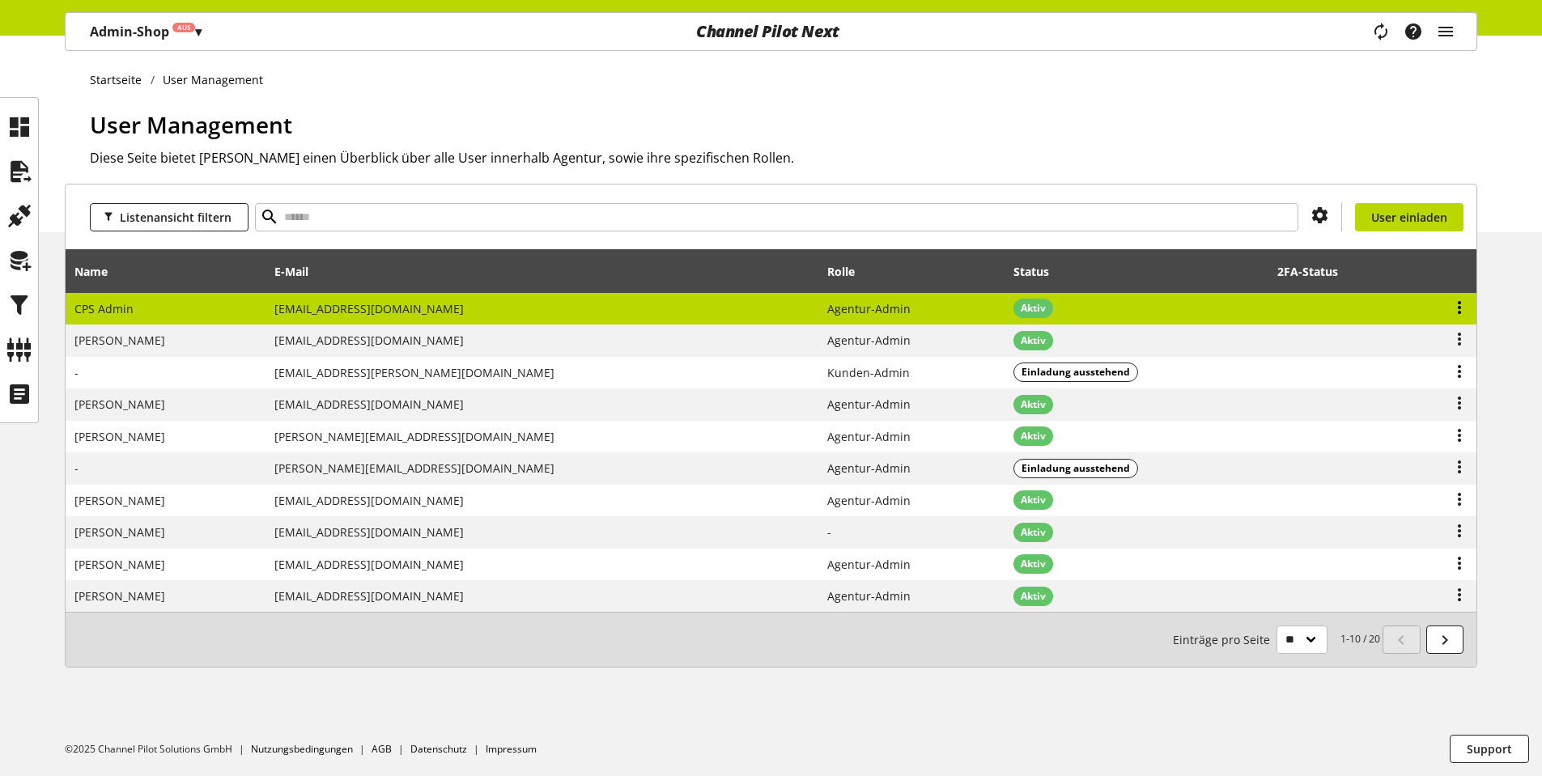
click at [1462, 300] on icon at bounding box center [1458, 307] width 19 height 29
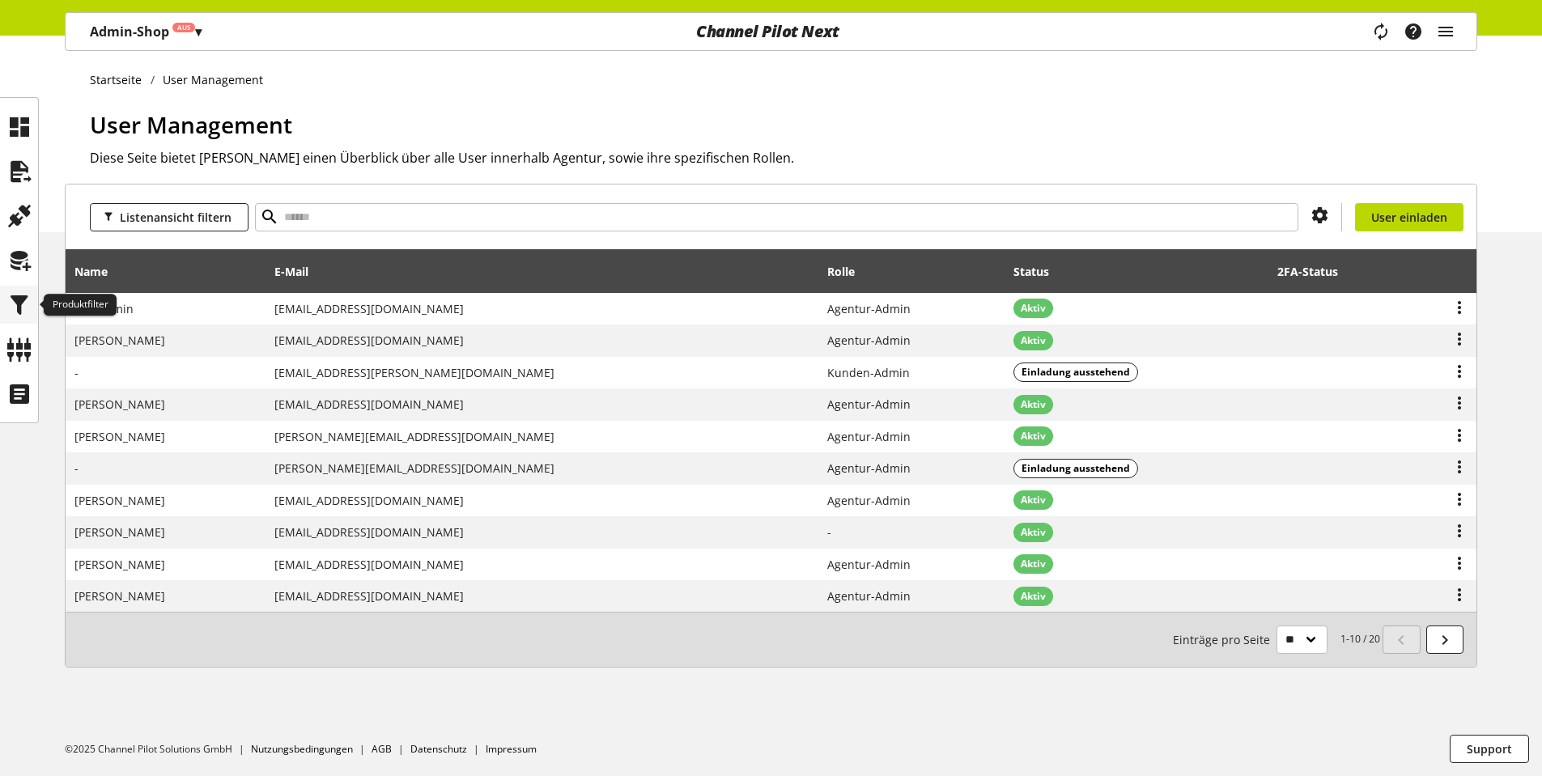
click at [11, 303] on icon at bounding box center [19, 305] width 26 height 32
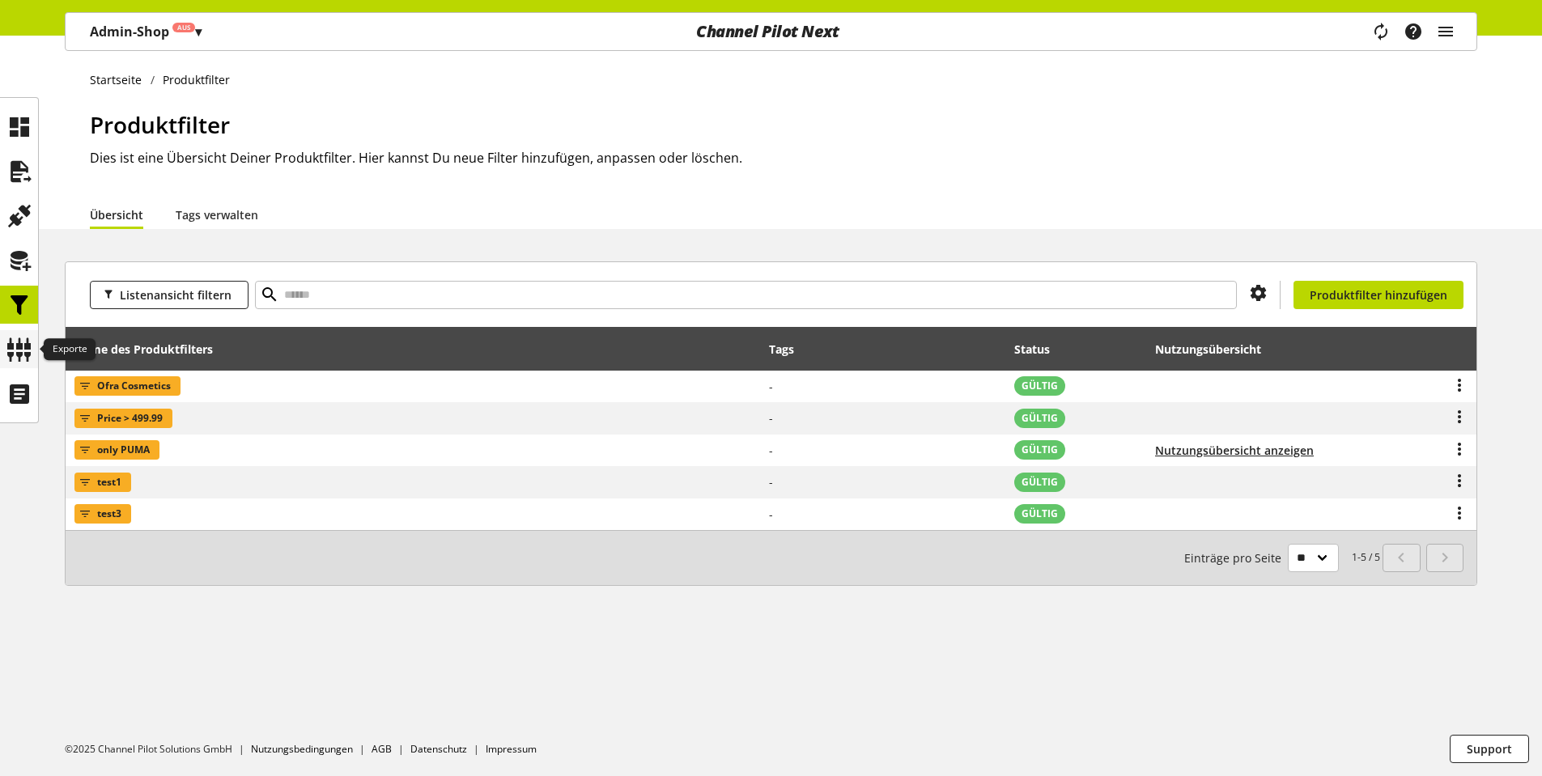
click at [10, 352] on icon at bounding box center [19, 349] width 26 height 32
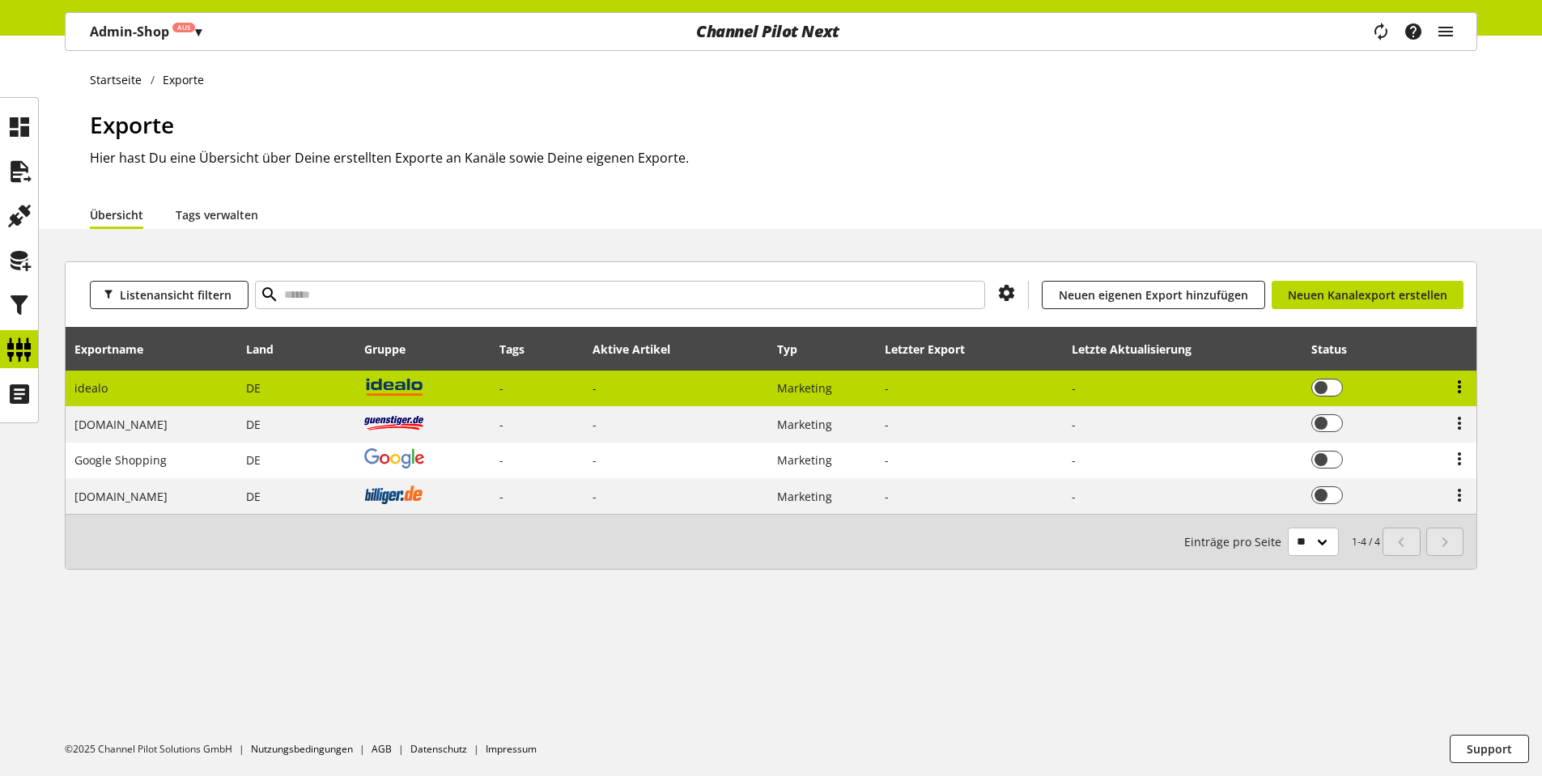
click at [1451, 388] on icon at bounding box center [1458, 386] width 19 height 29
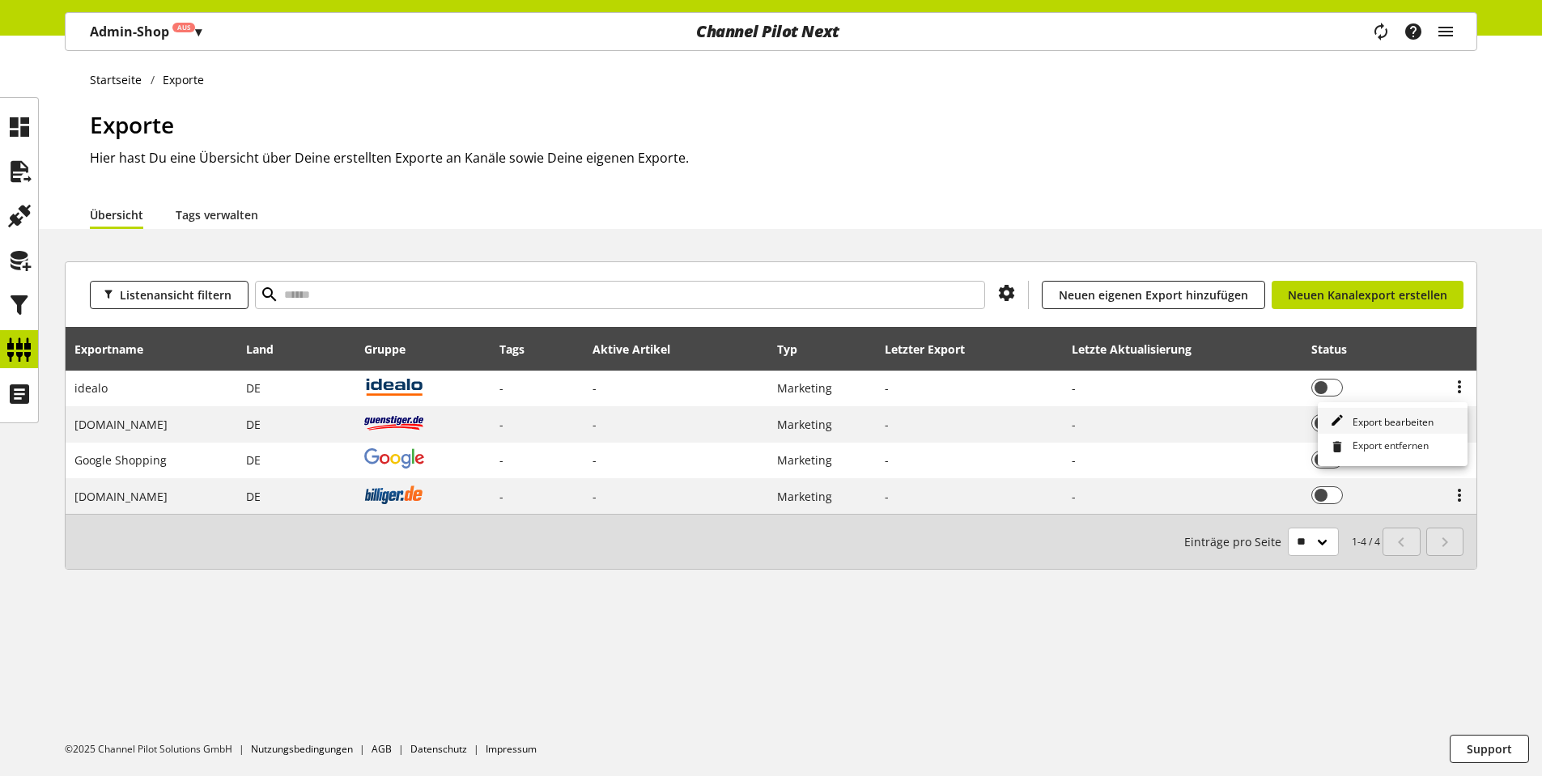
click at [1390, 422] on span "Export bearbeiten" at bounding box center [1389, 422] width 87 height 14
select select "********"
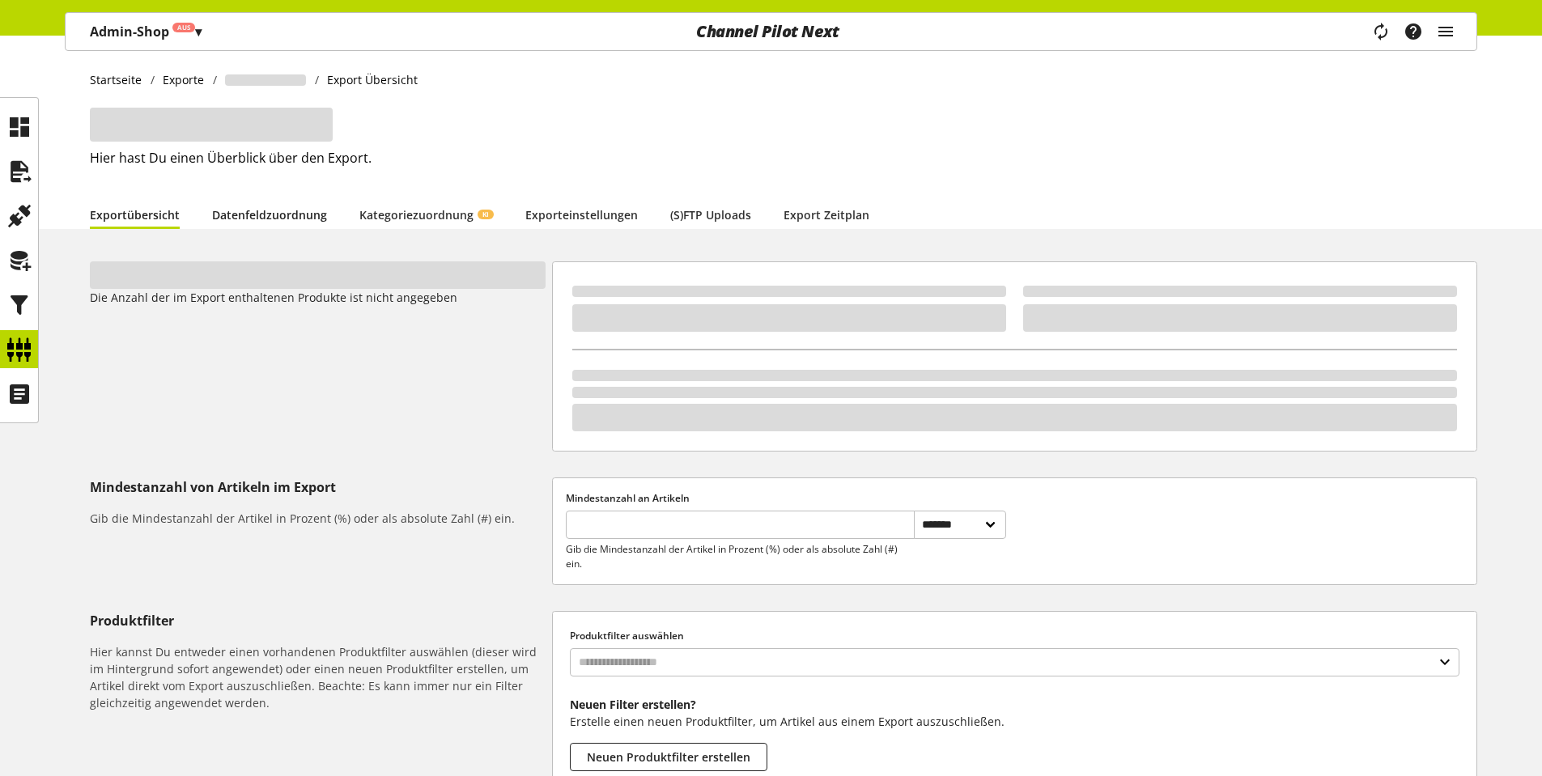
click at [260, 221] on link "Datenfeldzuordnung" at bounding box center [269, 214] width 115 height 17
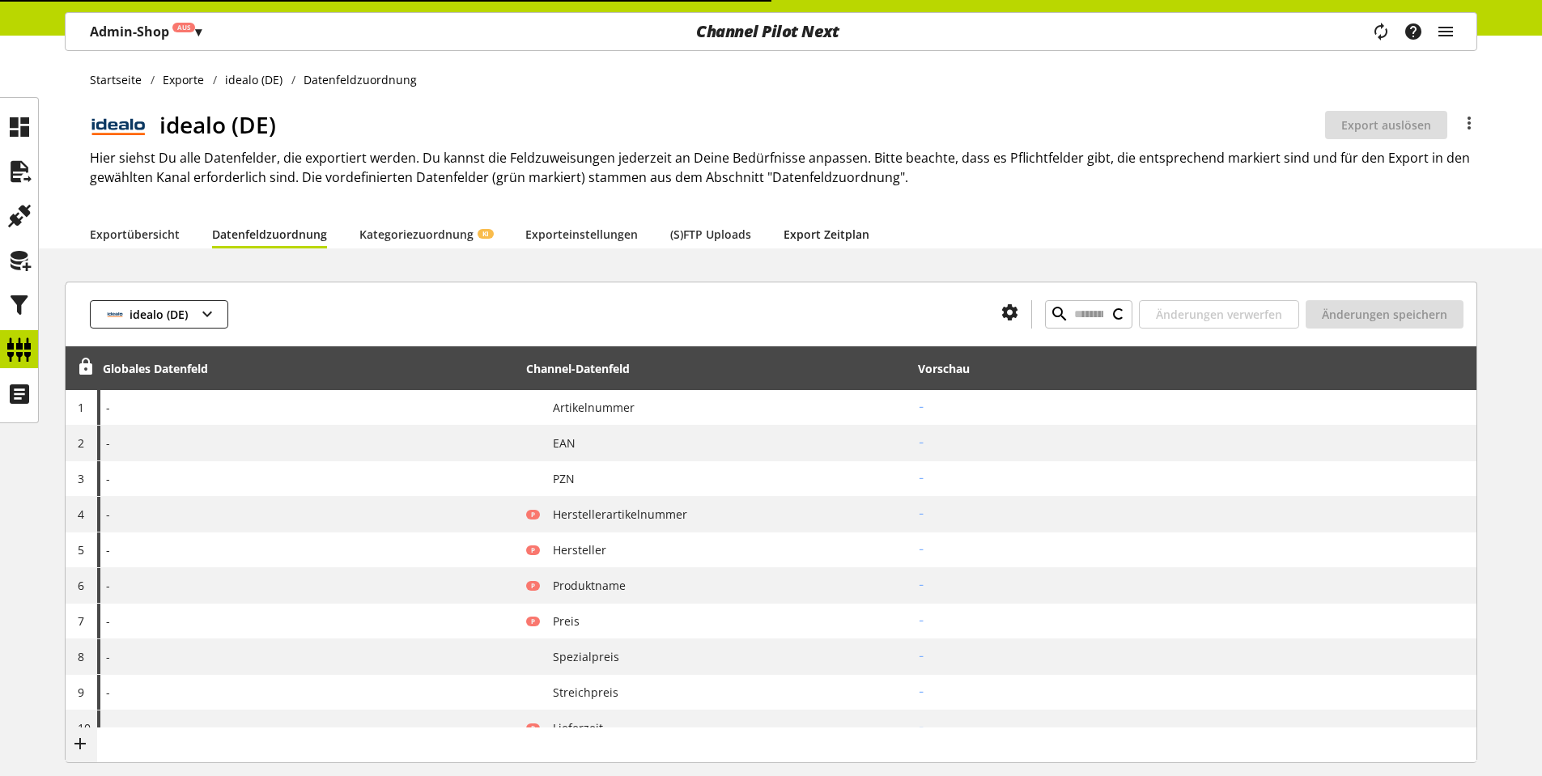
click at [800, 240] on link "Export Zeitplan" at bounding box center [826, 234] width 86 height 17
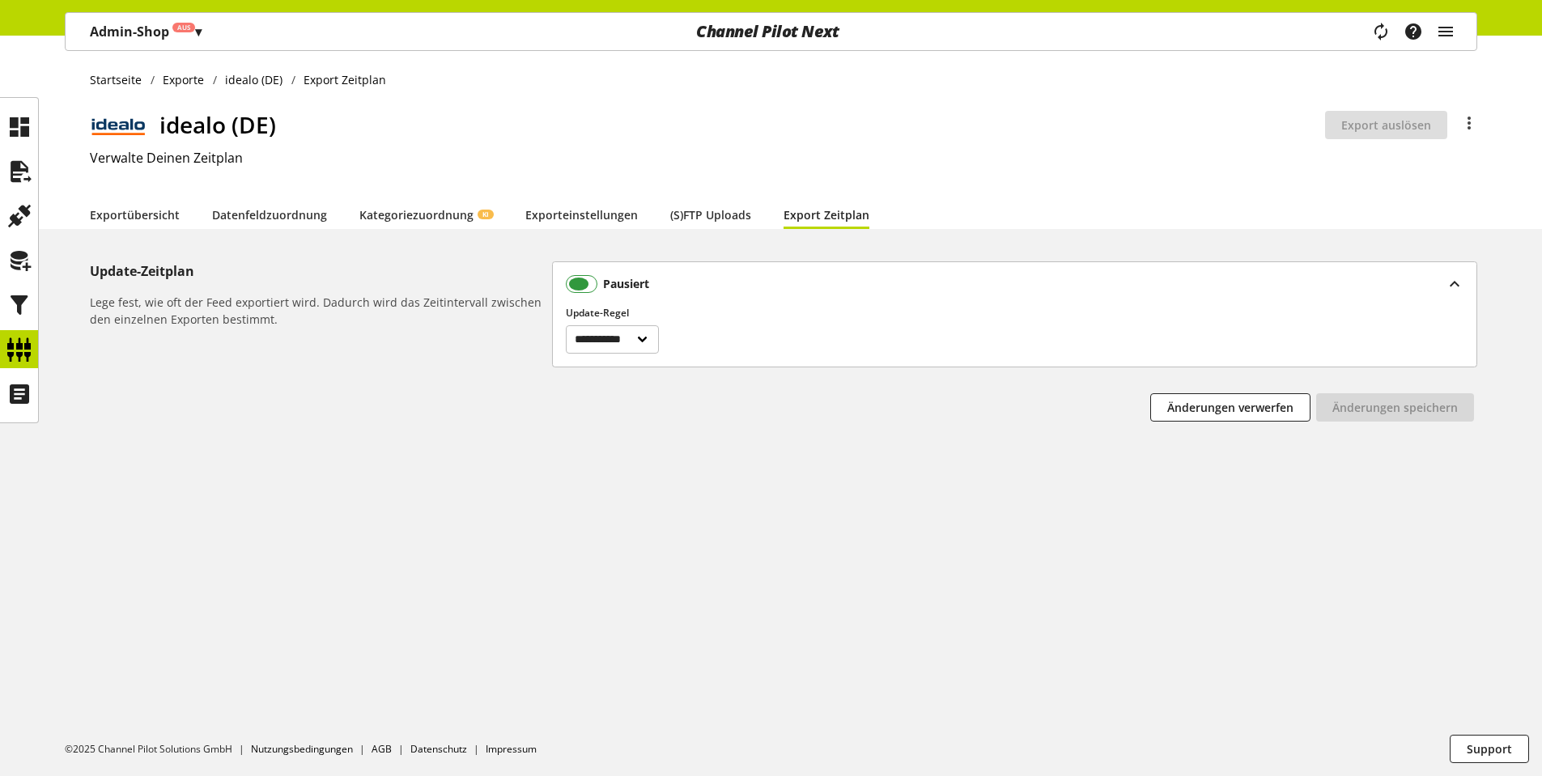
click at [588, 284] on span at bounding box center [582, 284] width 32 height 18
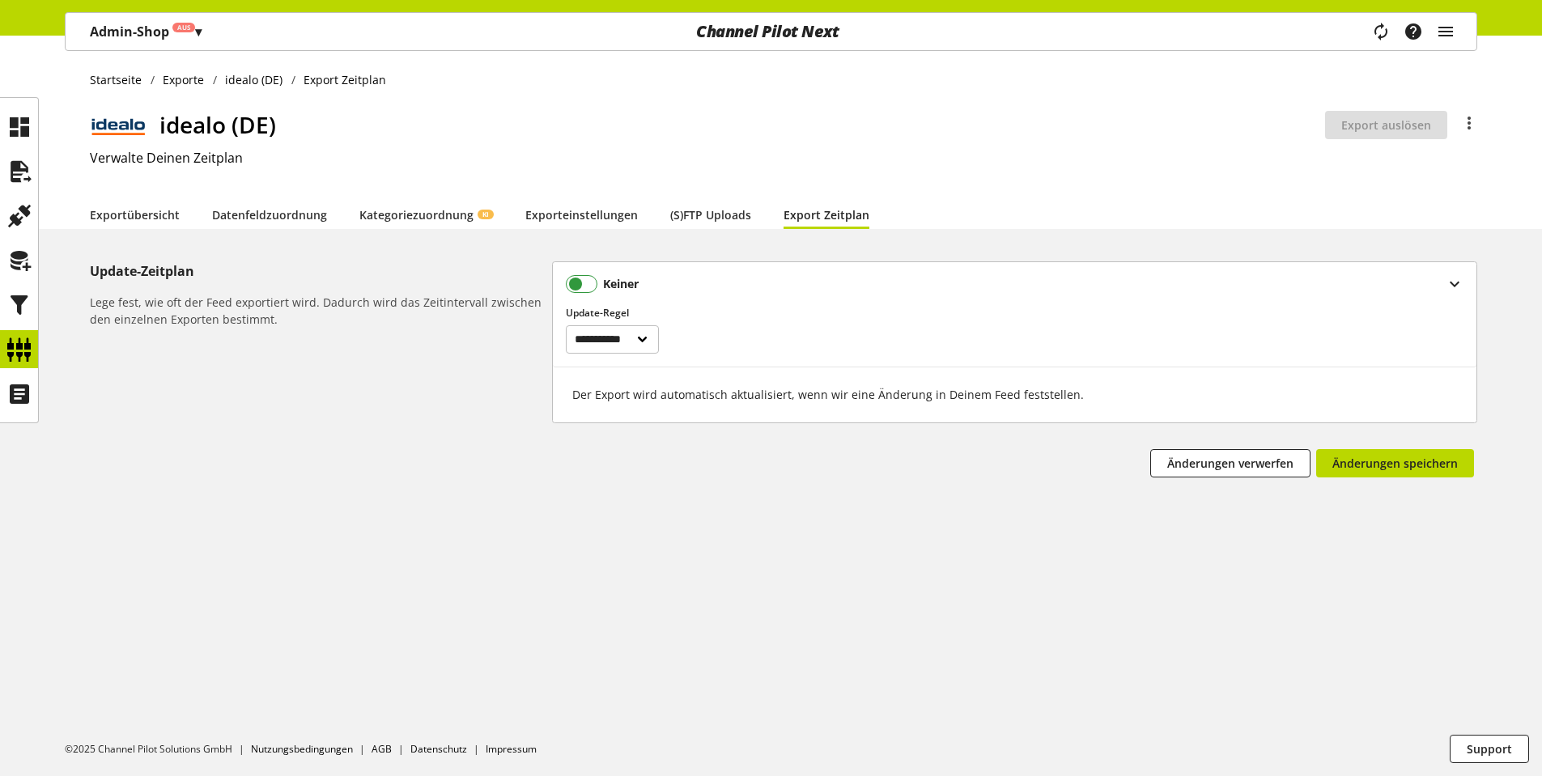
click at [575, 284] on span at bounding box center [582, 284] width 32 height 18
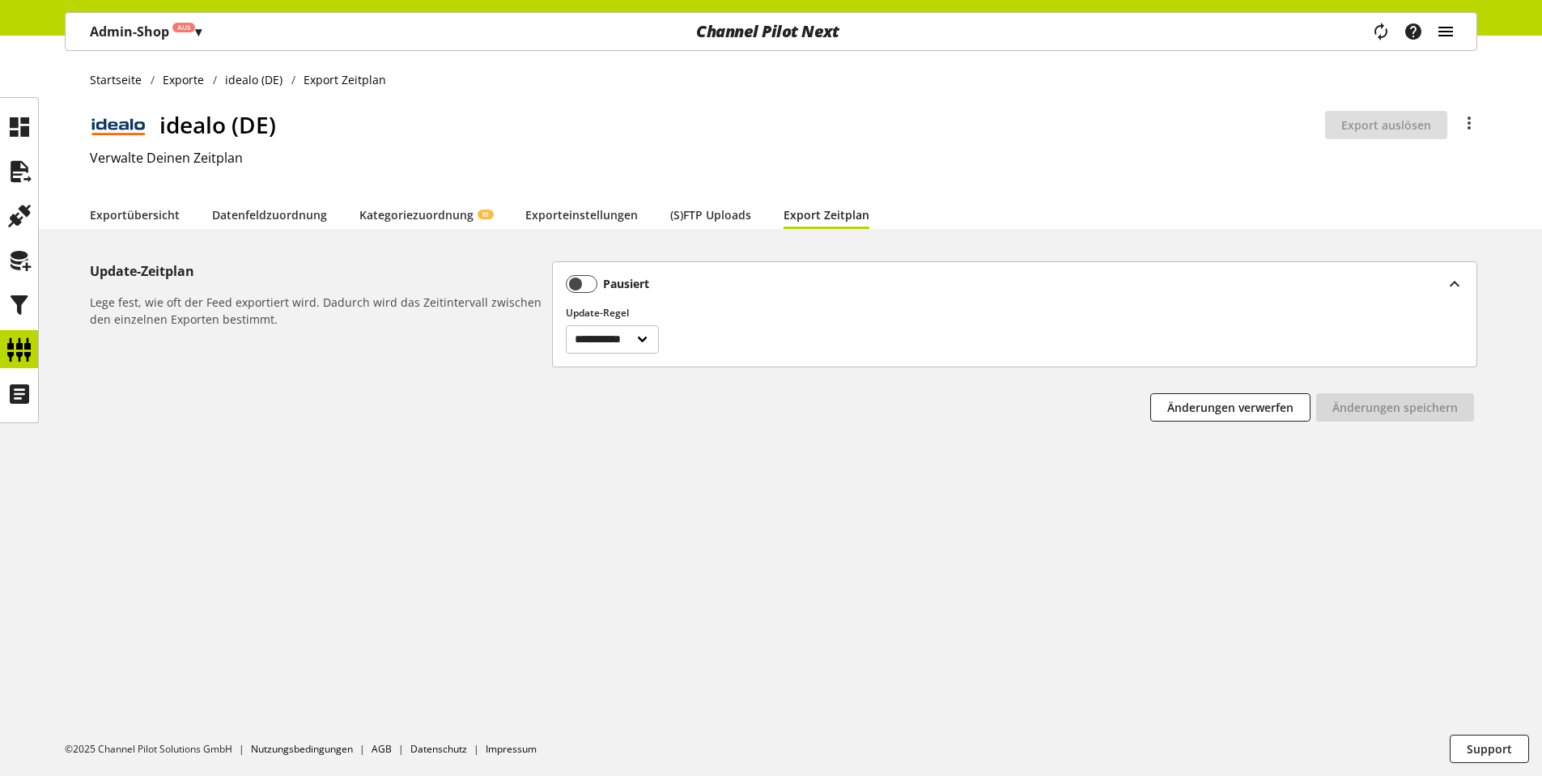
click at [1452, 32] on icon "main navigation" at bounding box center [1445, 31] width 19 height 29
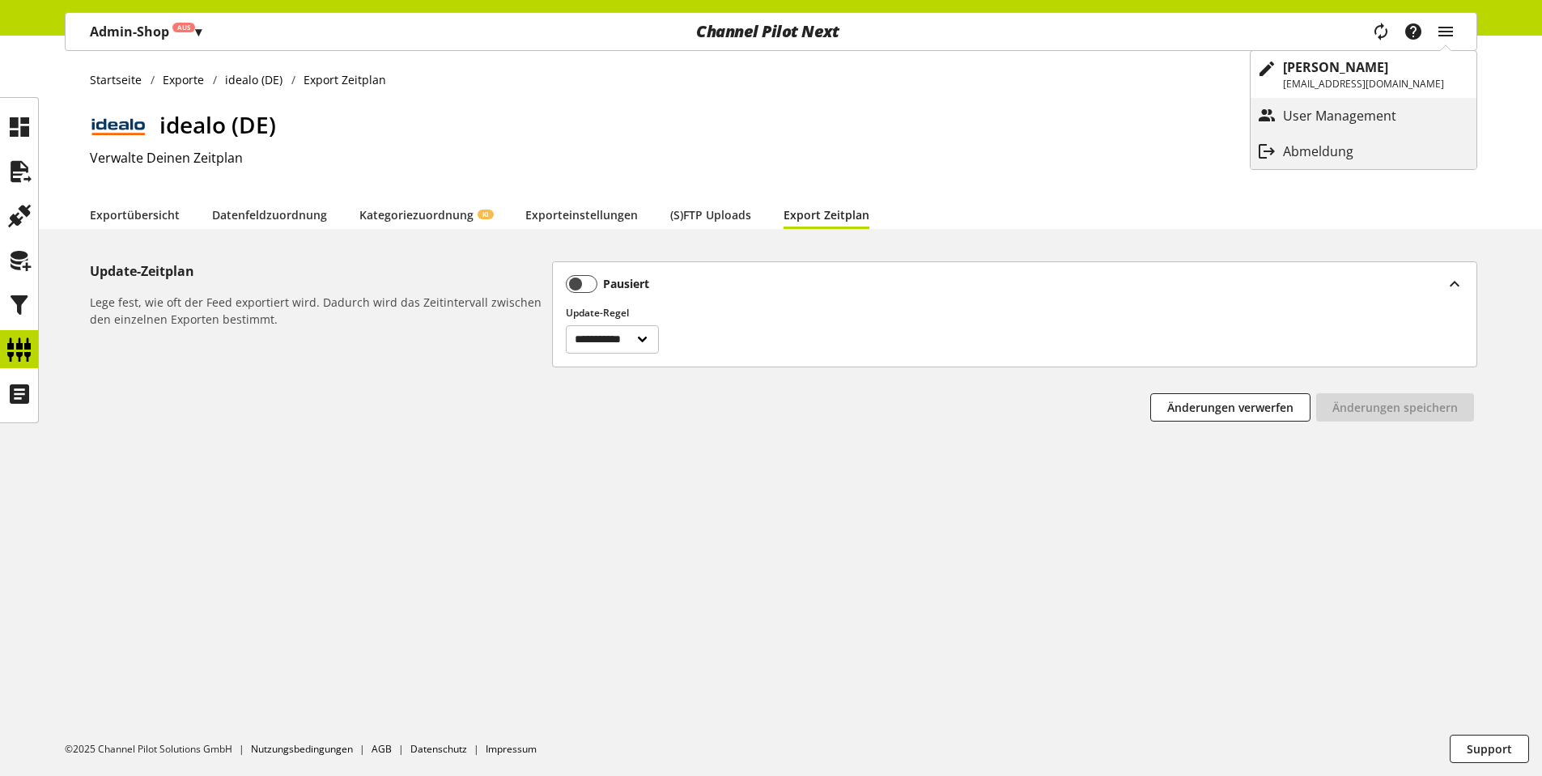
click at [1318, 140] on div "Abmeldung" at bounding box center [1363, 151] width 226 height 29
